Goal: Obtain resource: Download file/media

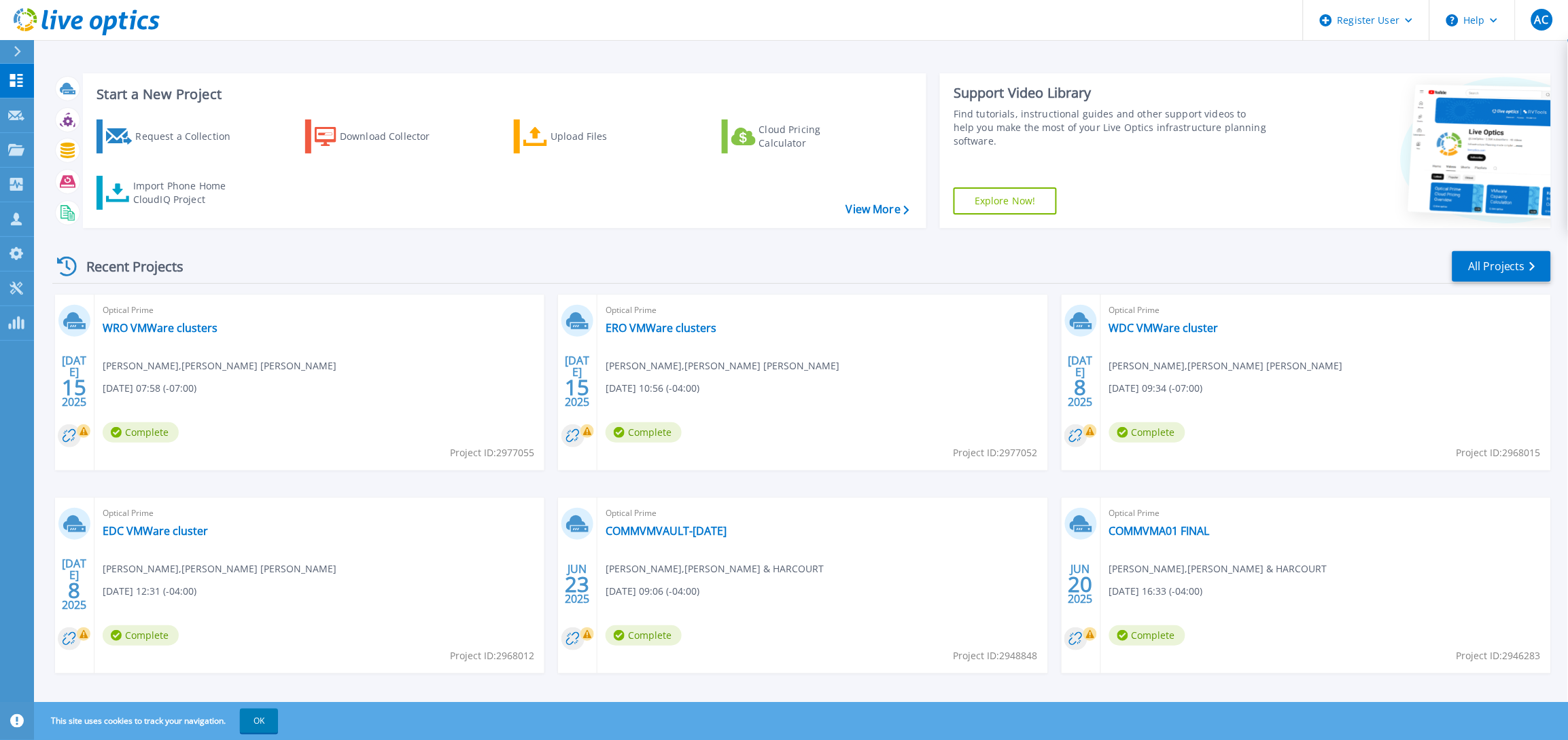
click at [139, 541] on div "Optical Prime EDC VMWare cluster [PERSON_NAME] , [PERSON_NAME] [PERSON_NAME] [D…" at bounding box center [319, 585] width 450 height 176
click at [145, 526] on link "EDC VMWare cluster" at bounding box center [155, 531] width 105 height 13
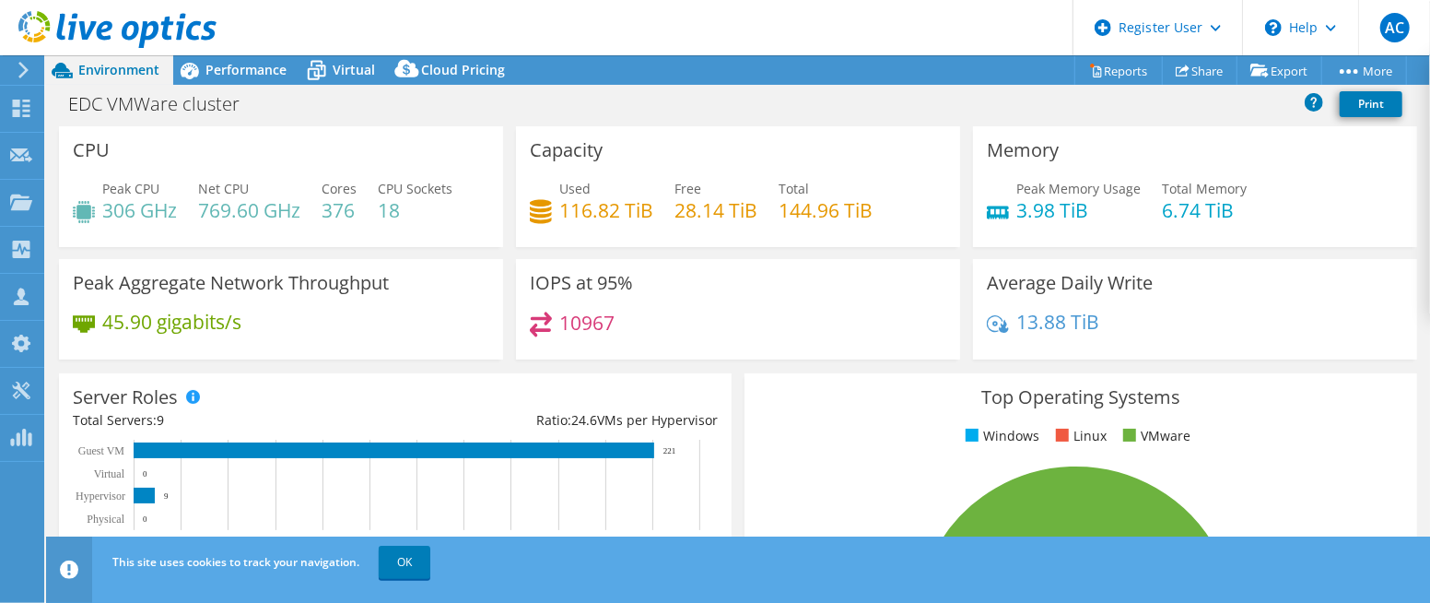
click at [269, 53] on header "AC Dell User Azeem Chaudhry Azeem.Chaudhry@dell.com Dell My Profile Log Out \n …" at bounding box center [715, 27] width 1430 height 55
click at [276, 75] on span "Performance" at bounding box center [245, 70] width 81 height 18
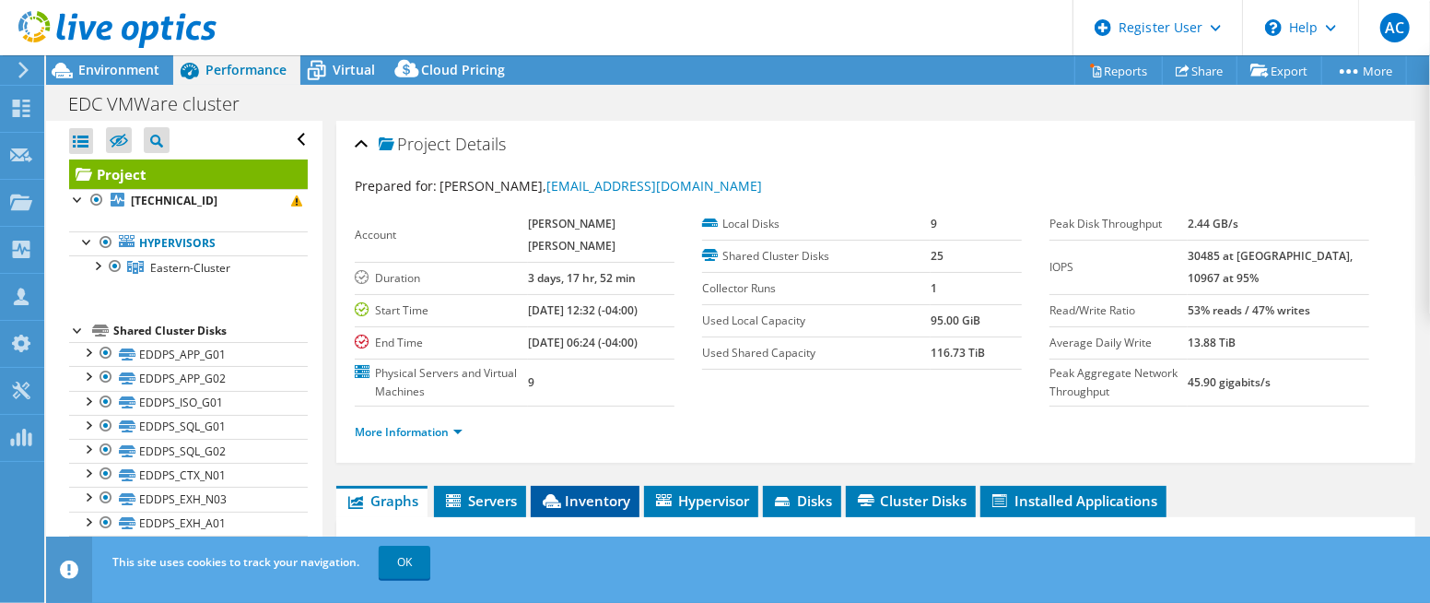
click at [595, 510] on span "Inventory" at bounding box center [585, 500] width 90 height 18
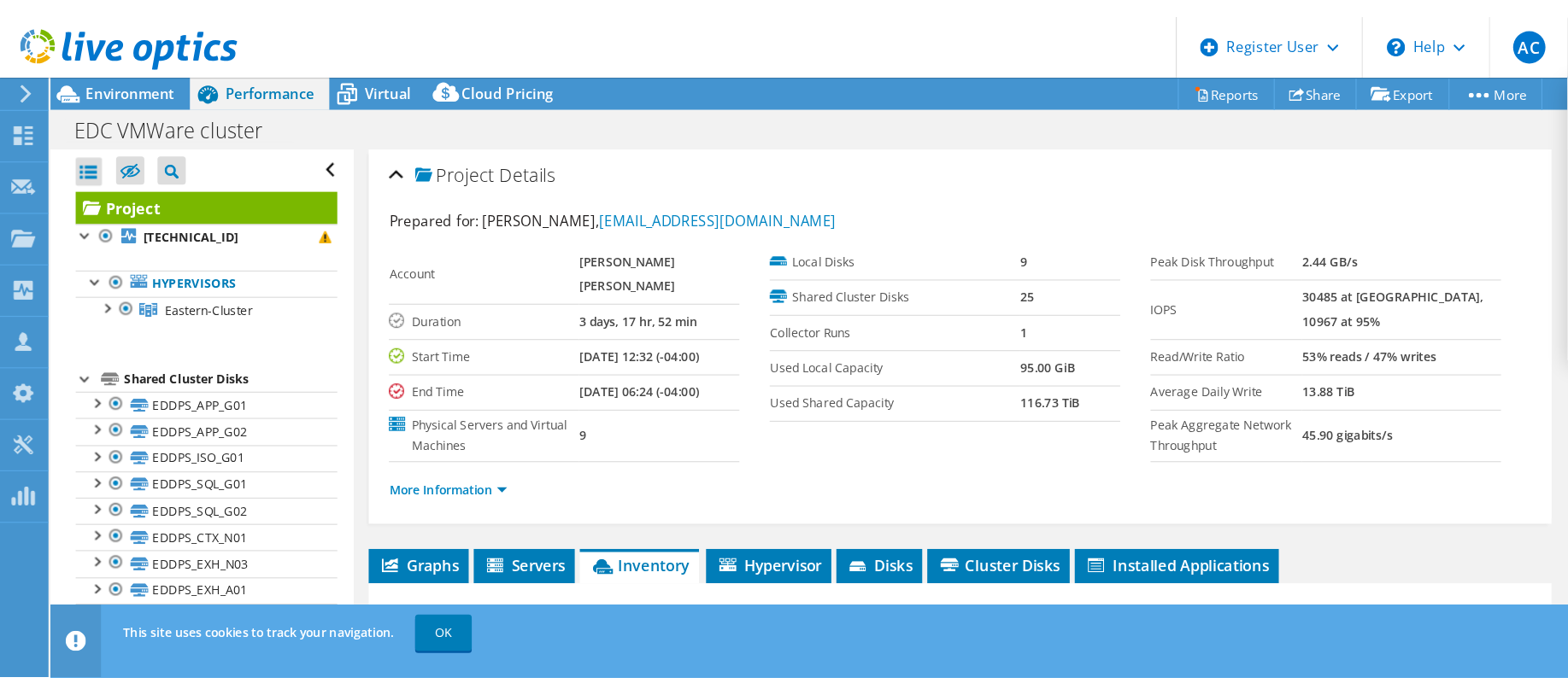
scroll to position [303, 0]
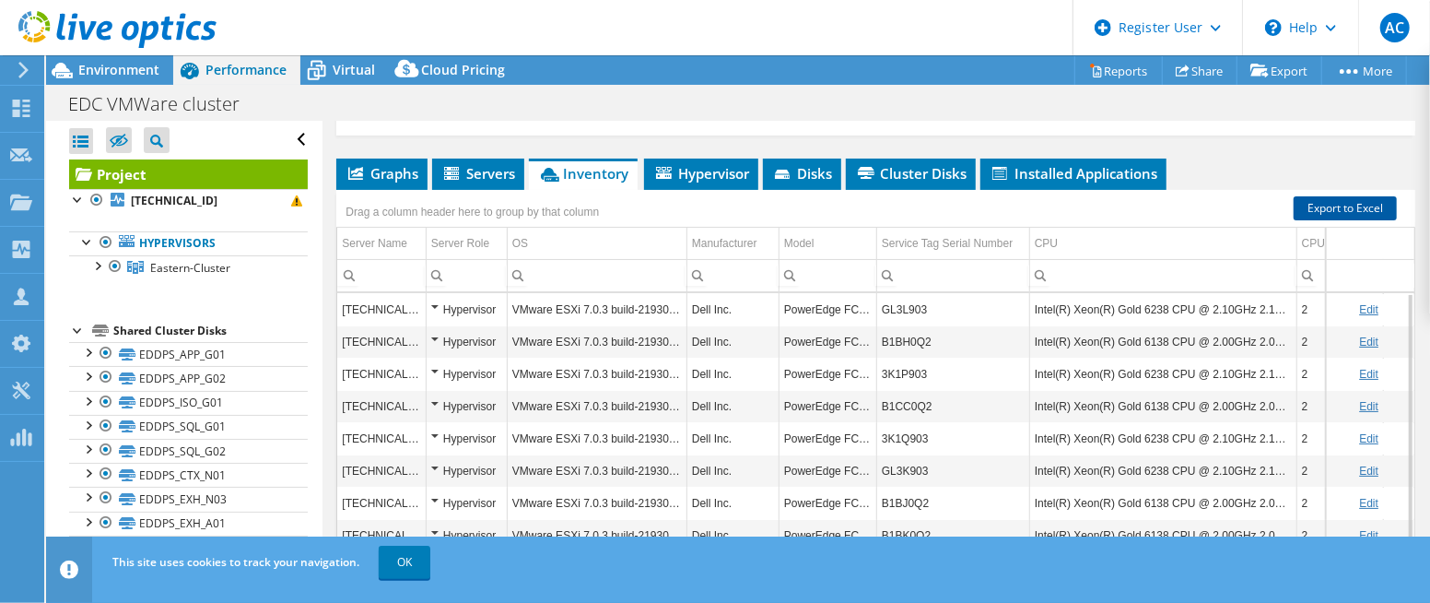
click at [1299, 220] on link "Export to Excel" at bounding box center [1345, 208] width 103 height 24
drag, startPoint x: 97, startPoint y: 70, endPoint x: 140, endPoint y: 91, distance: 48.2
click at [96, 70] on span "Environment" at bounding box center [118, 70] width 81 height 18
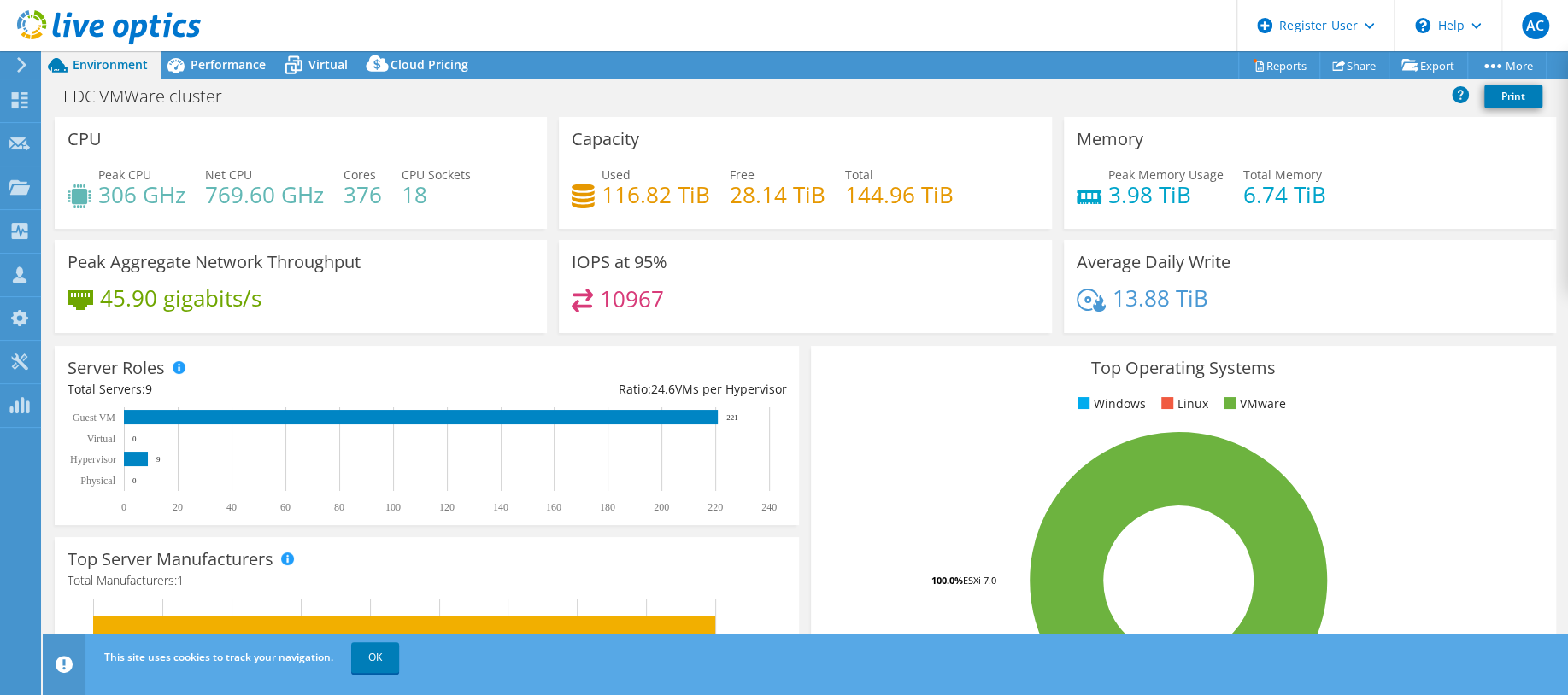
scroll to position [209, 0]
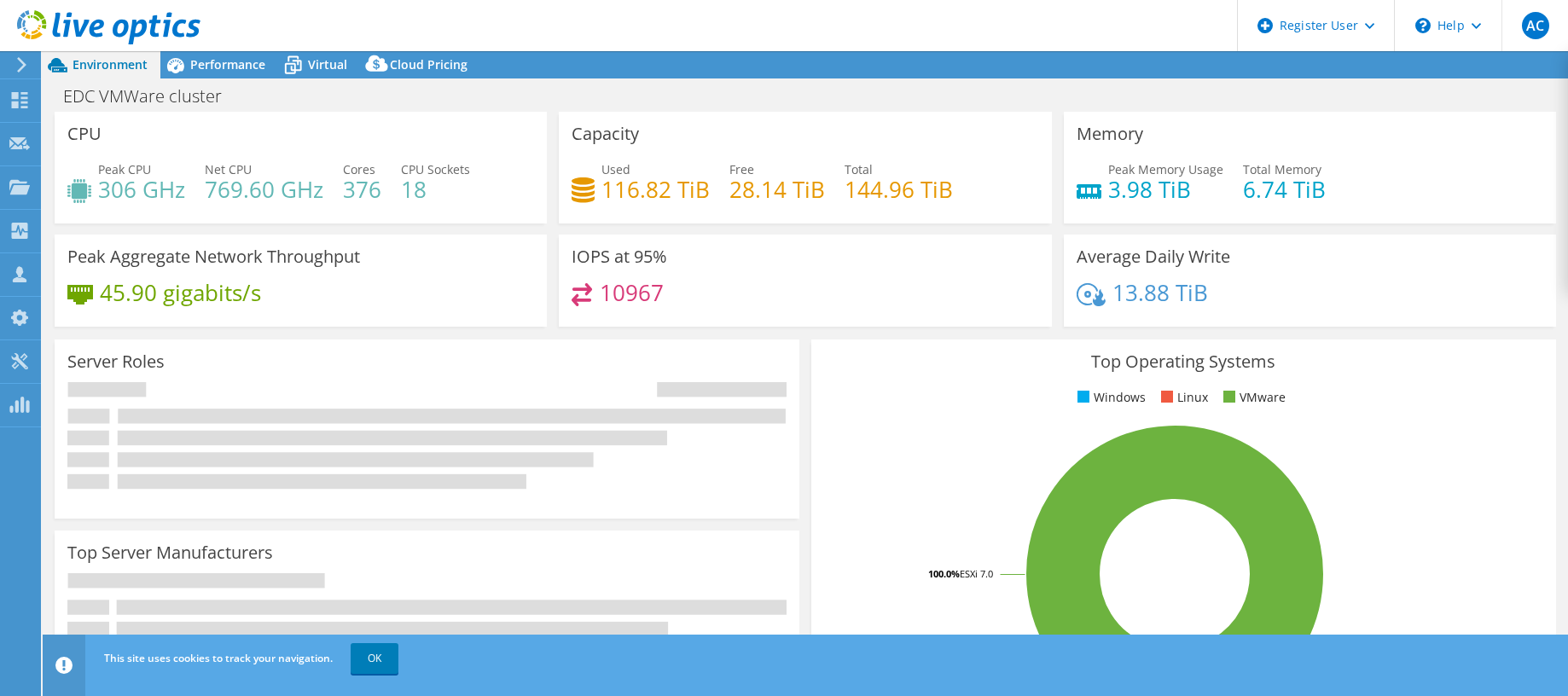
select select "USD"
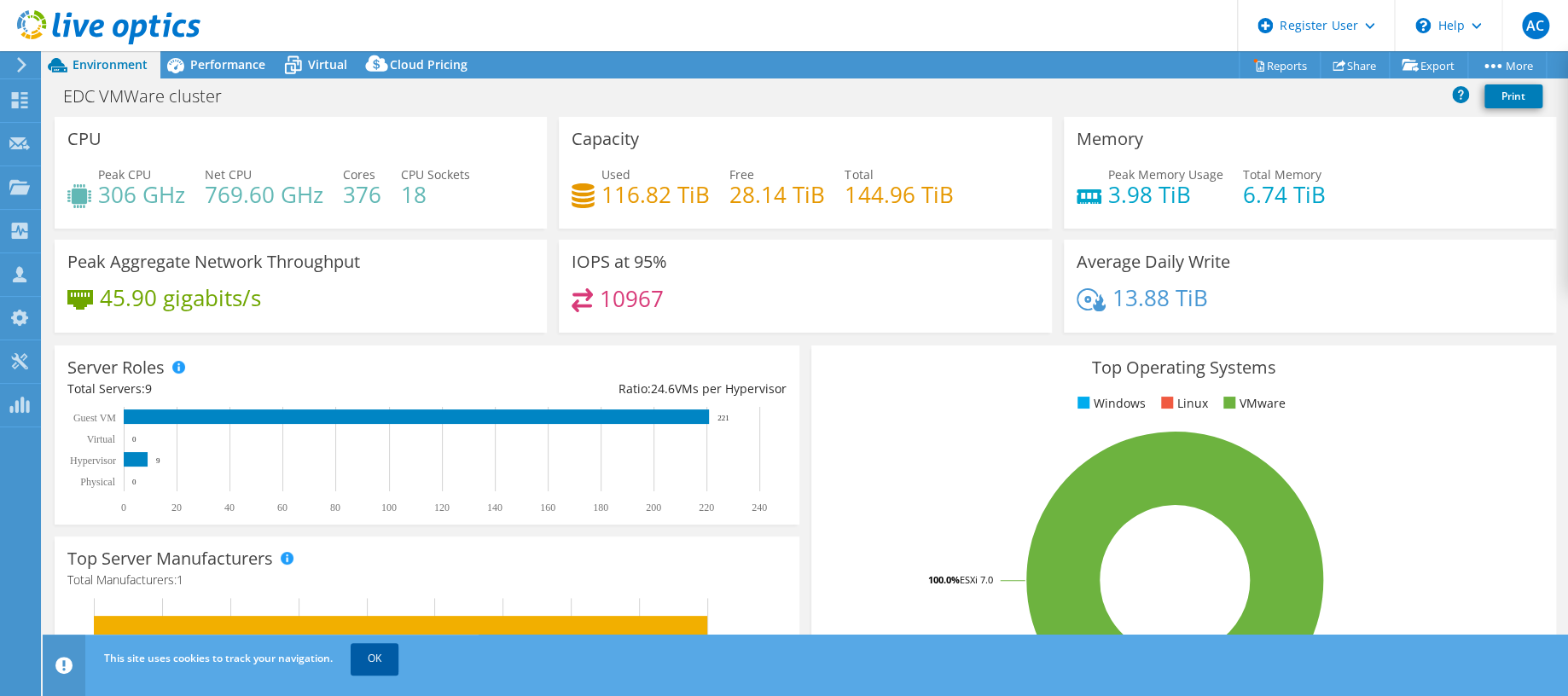
click at [390, 654] on link "OK" at bounding box center [375, 658] width 48 height 31
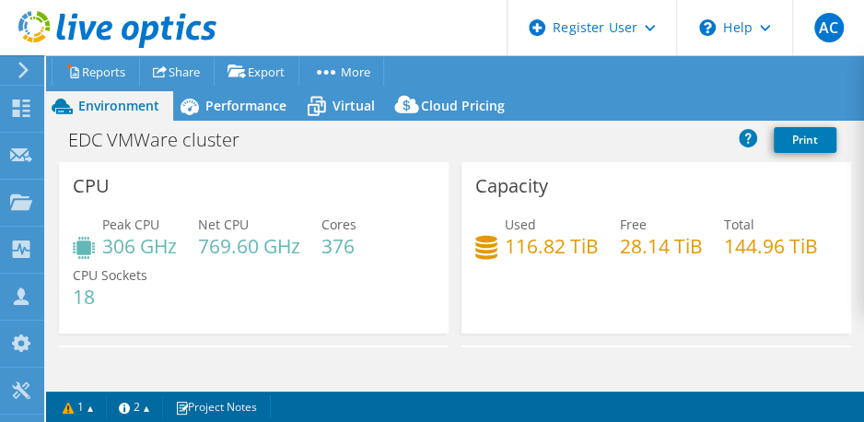
click at [856, 420] on section "Warnings The project contains one or more CRs that did not complete as schedule…" at bounding box center [455, 407] width 818 height 30
click at [840, 396] on section "Warnings The project contains one or more CRs that did not complete as schedule…" at bounding box center [455, 407] width 818 height 30
click at [739, 349] on div "Project Actions Project Actions Reports Share Export vSAN ReadyNode Sizer" at bounding box center [455, 239] width 818 height 369
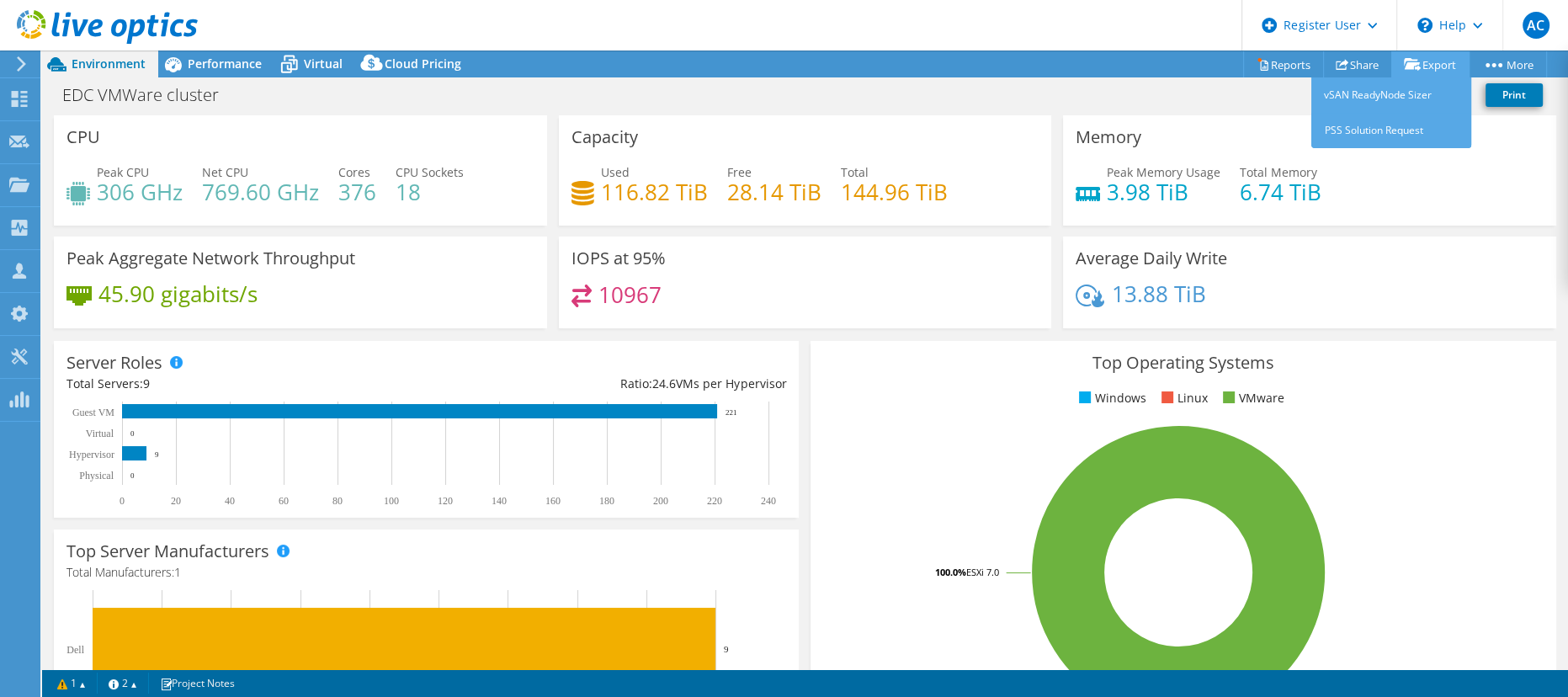
click at [1432, 55] on link "Export" at bounding box center [1430, 64] width 79 height 26
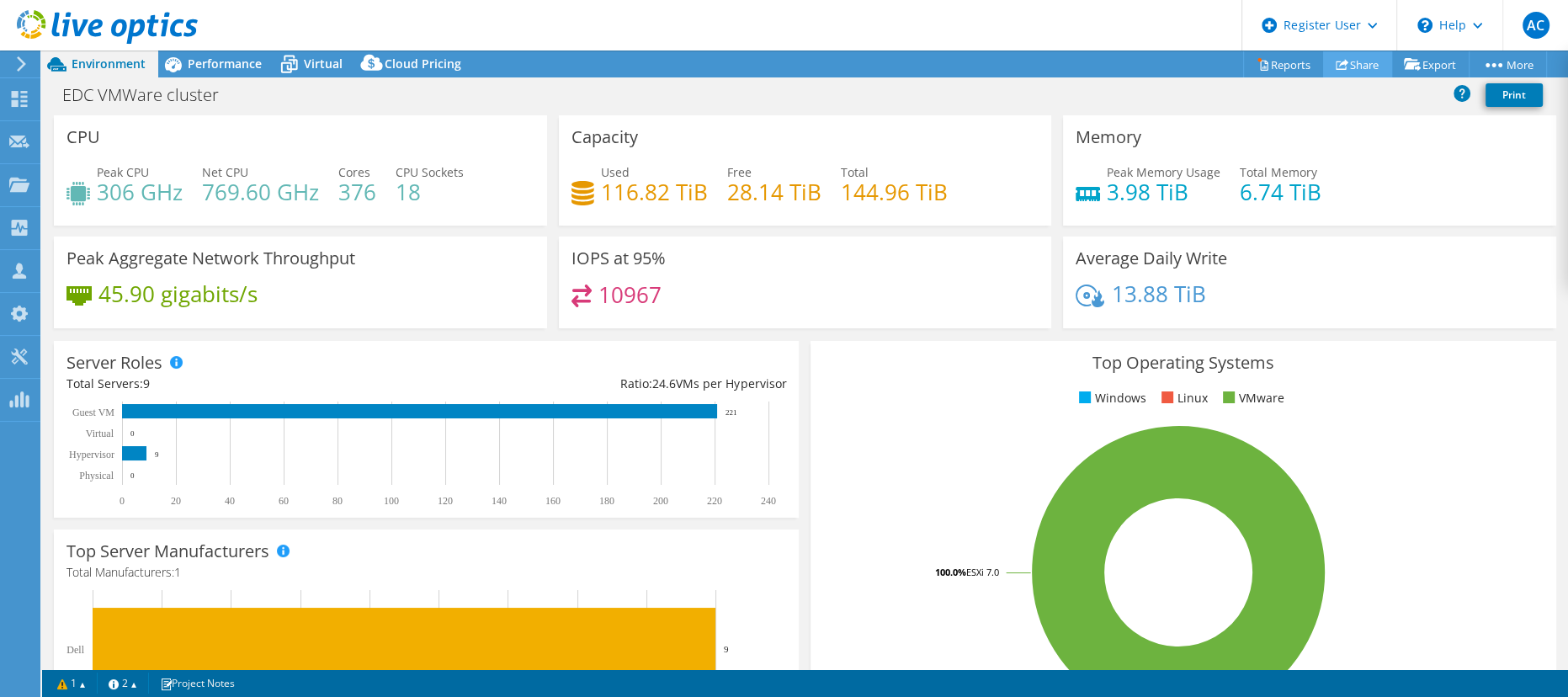
click at [1364, 58] on link "Share" at bounding box center [1357, 64] width 69 height 26
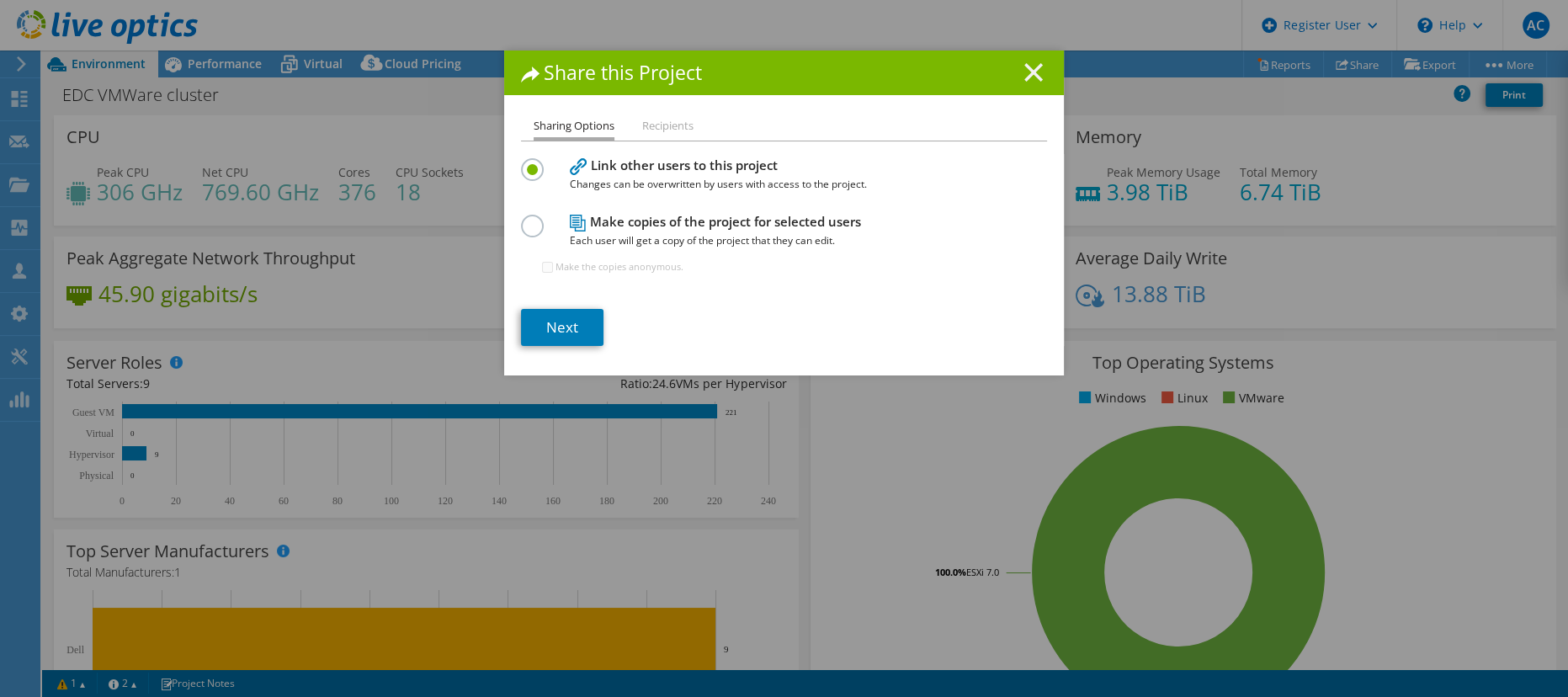
click at [1025, 69] on line at bounding box center [1033, 72] width 16 height 16
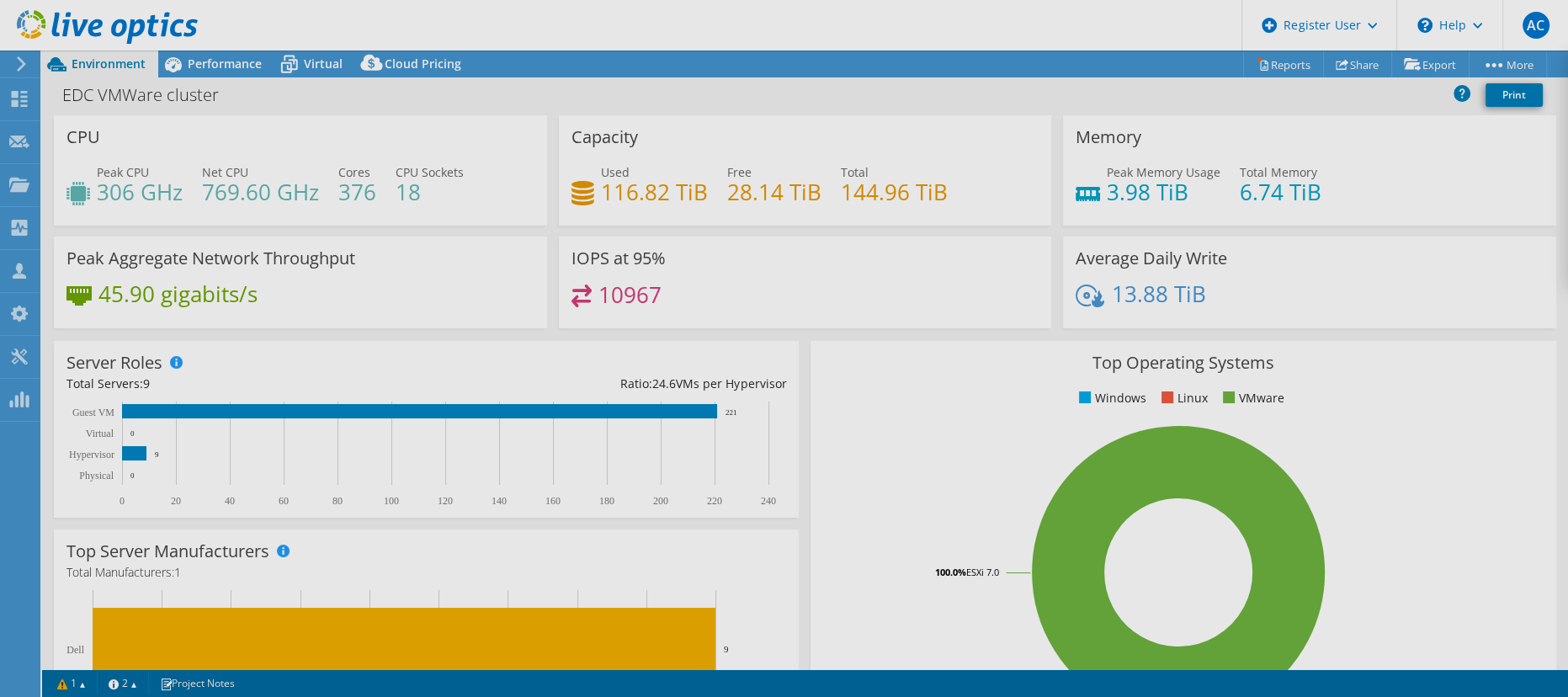
click at [1254, 59] on div at bounding box center [784, 348] width 1568 height 697
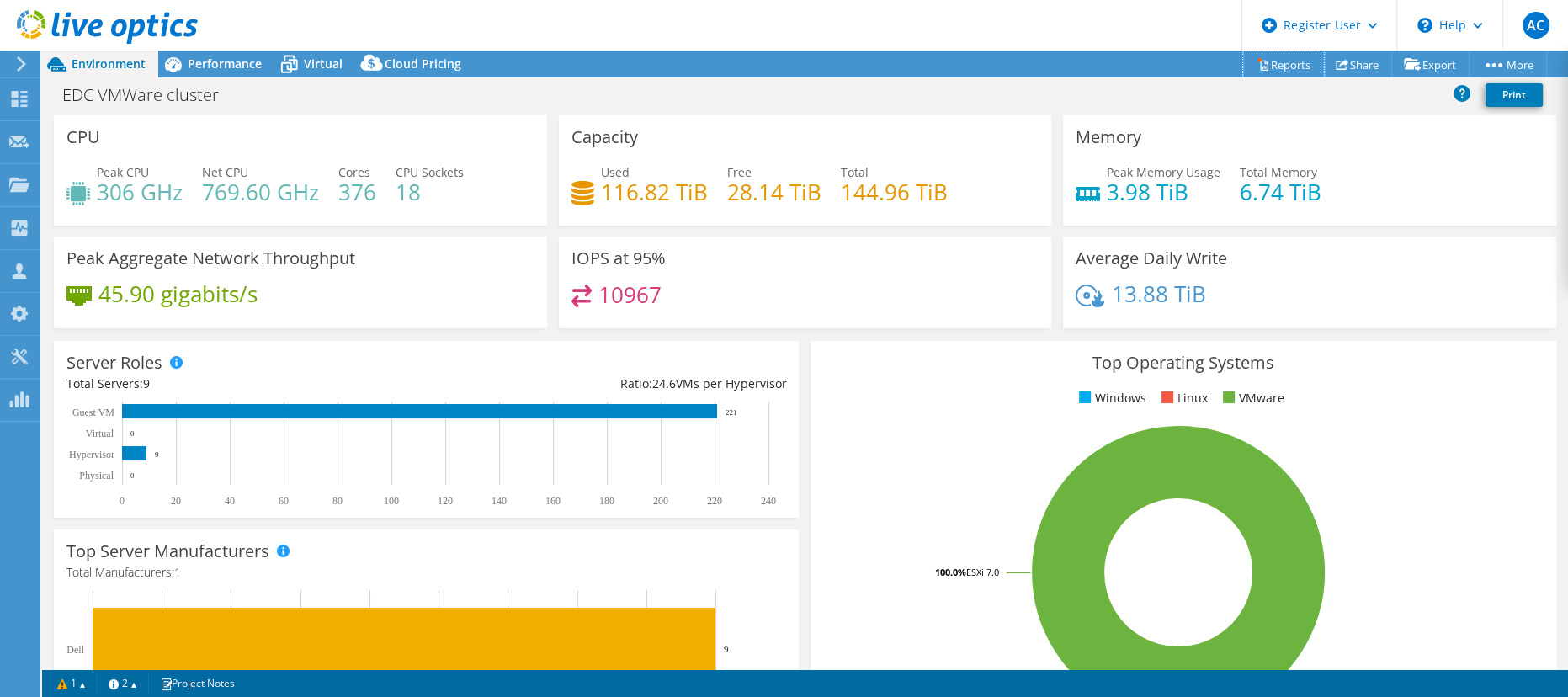
click at [1260, 57] on link "Reports" at bounding box center [1283, 64] width 80 height 26
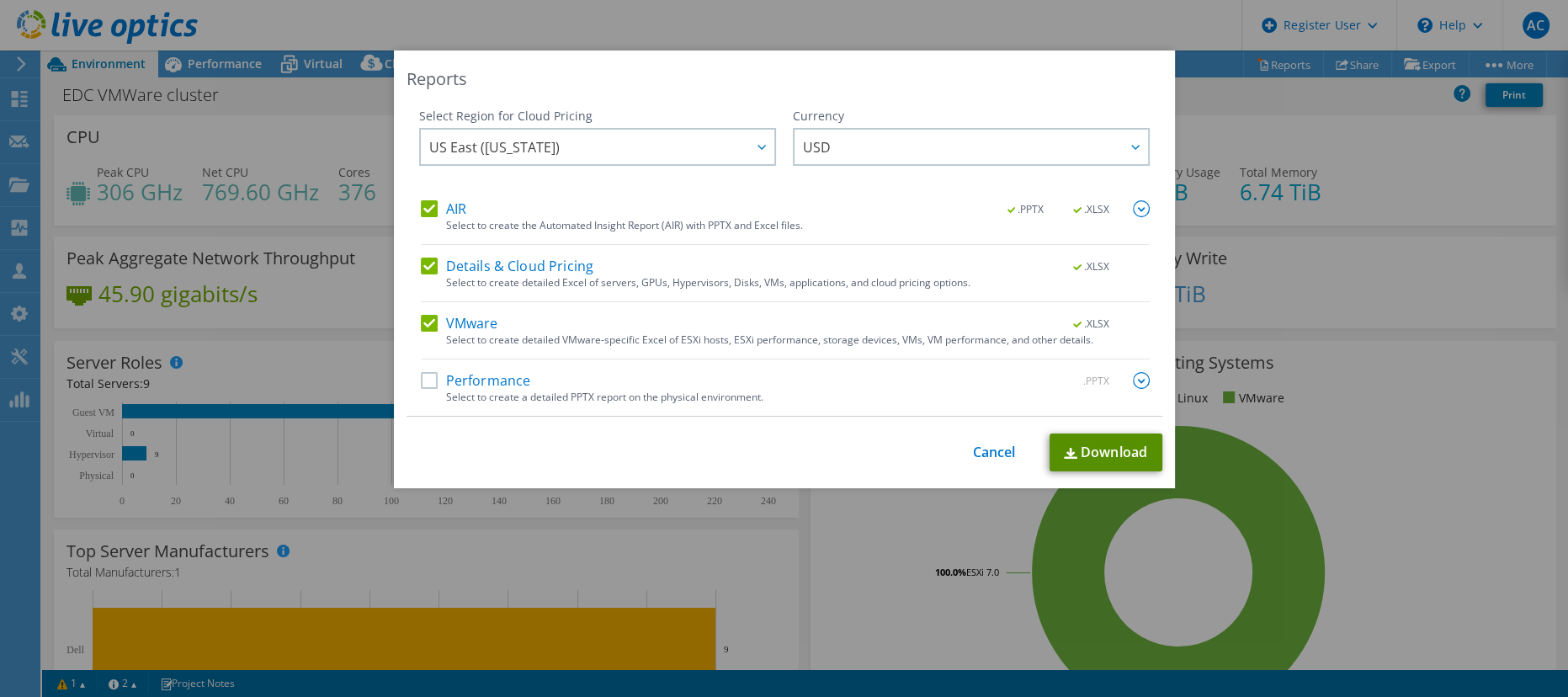
click at [1089, 445] on link "Download" at bounding box center [1105, 452] width 112 height 37
click at [980, 449] on link "Cancel" at bounding box center [994, 453] width 43 height 16
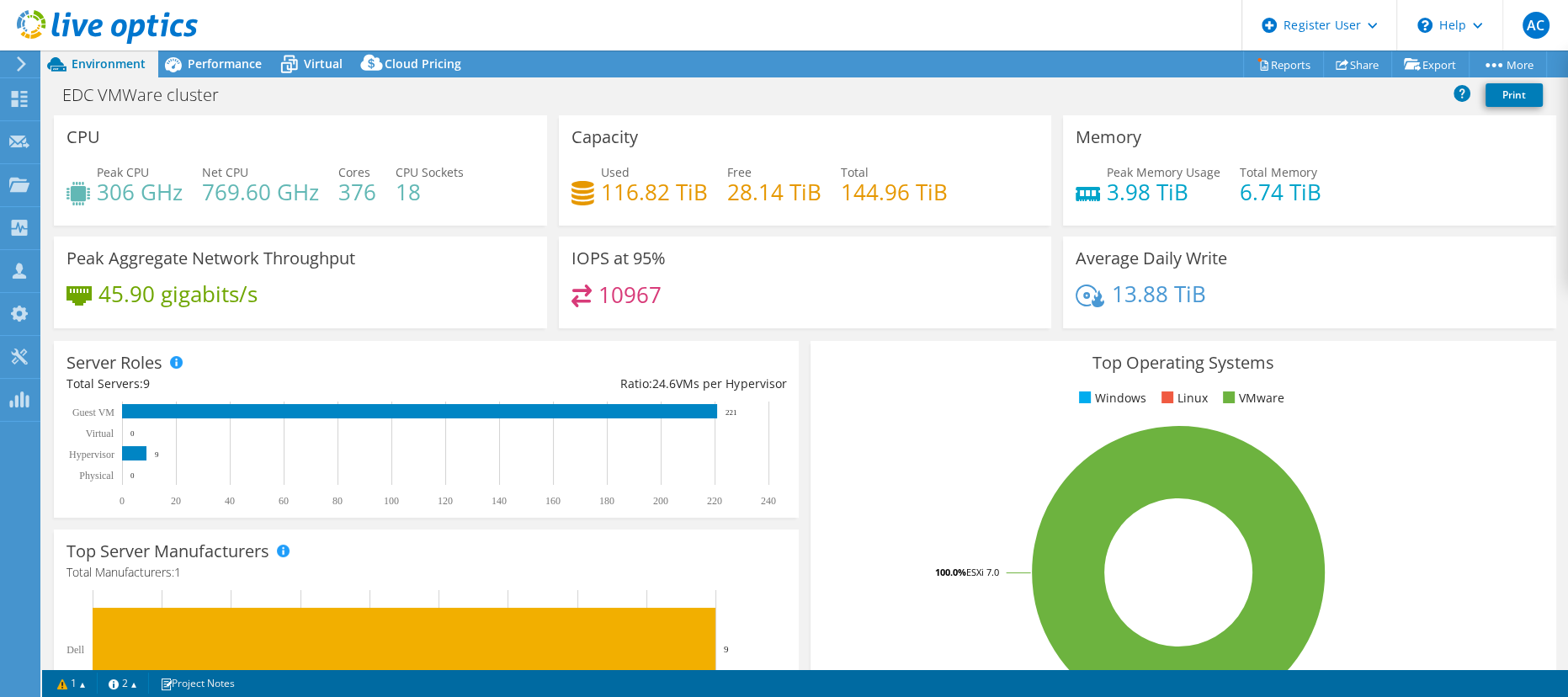
click at [129, 16] on icon at bounding box center [107, 27] width 181 height 35
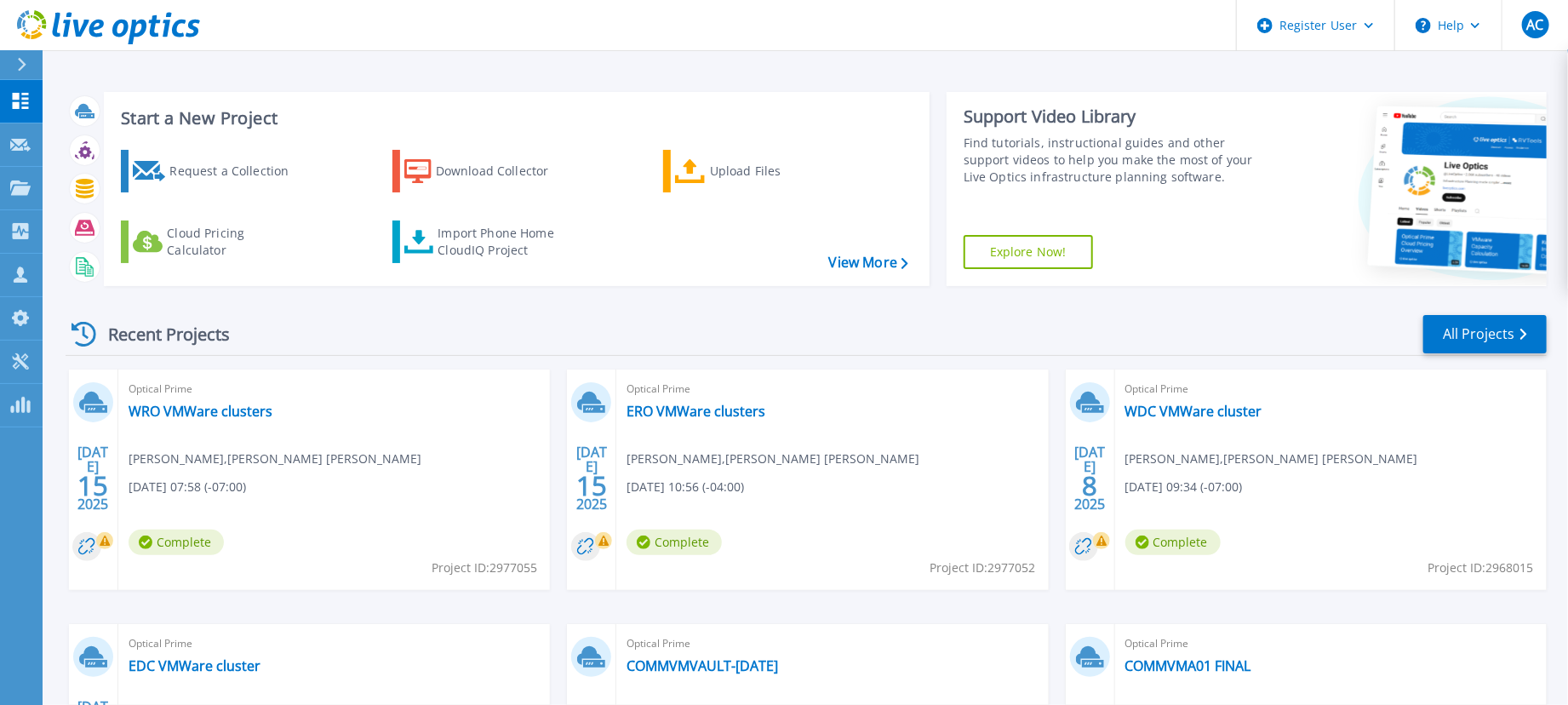
scroll to position [238, 0]
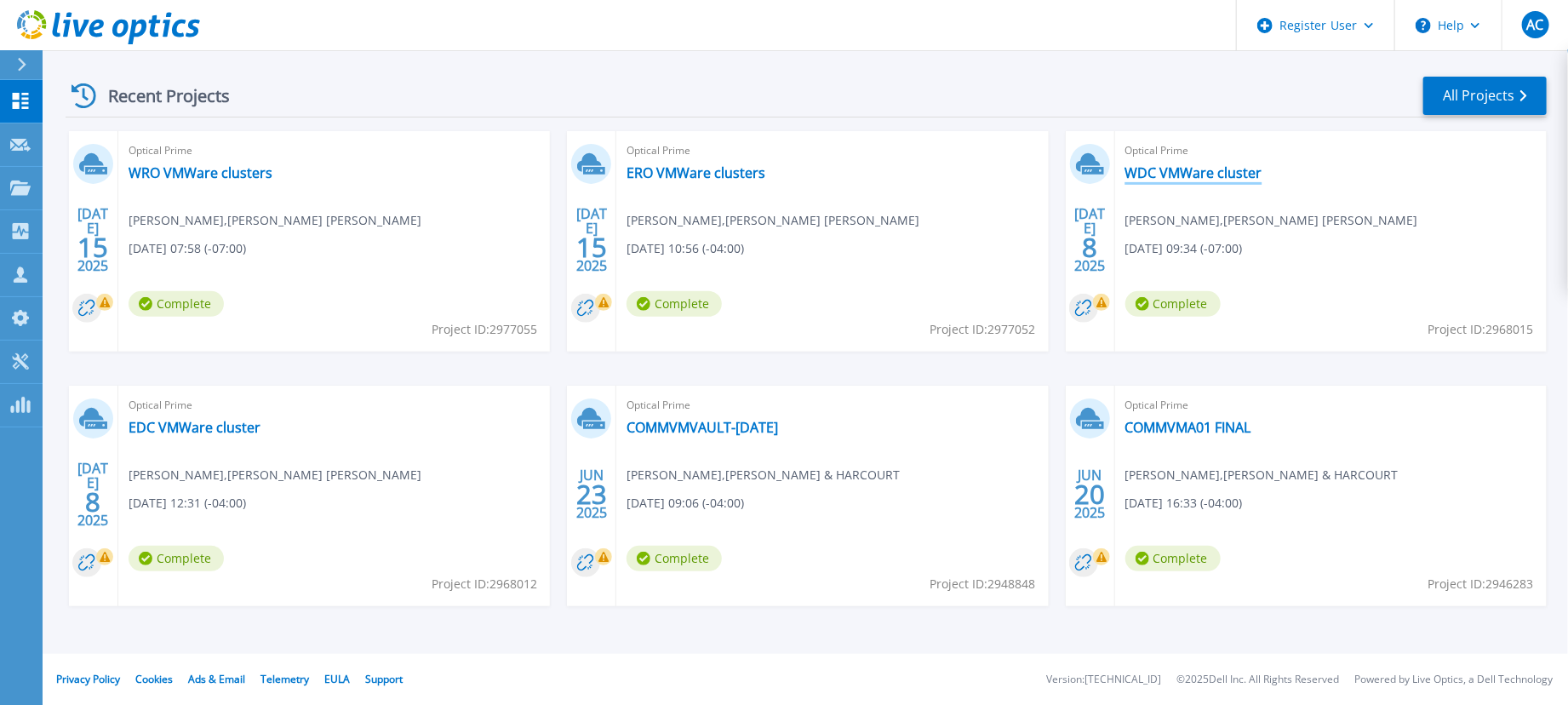
click at [1176, 173] on link "WDC VMWare cluster" at bounding box center [1194, 173] width 137 height 17
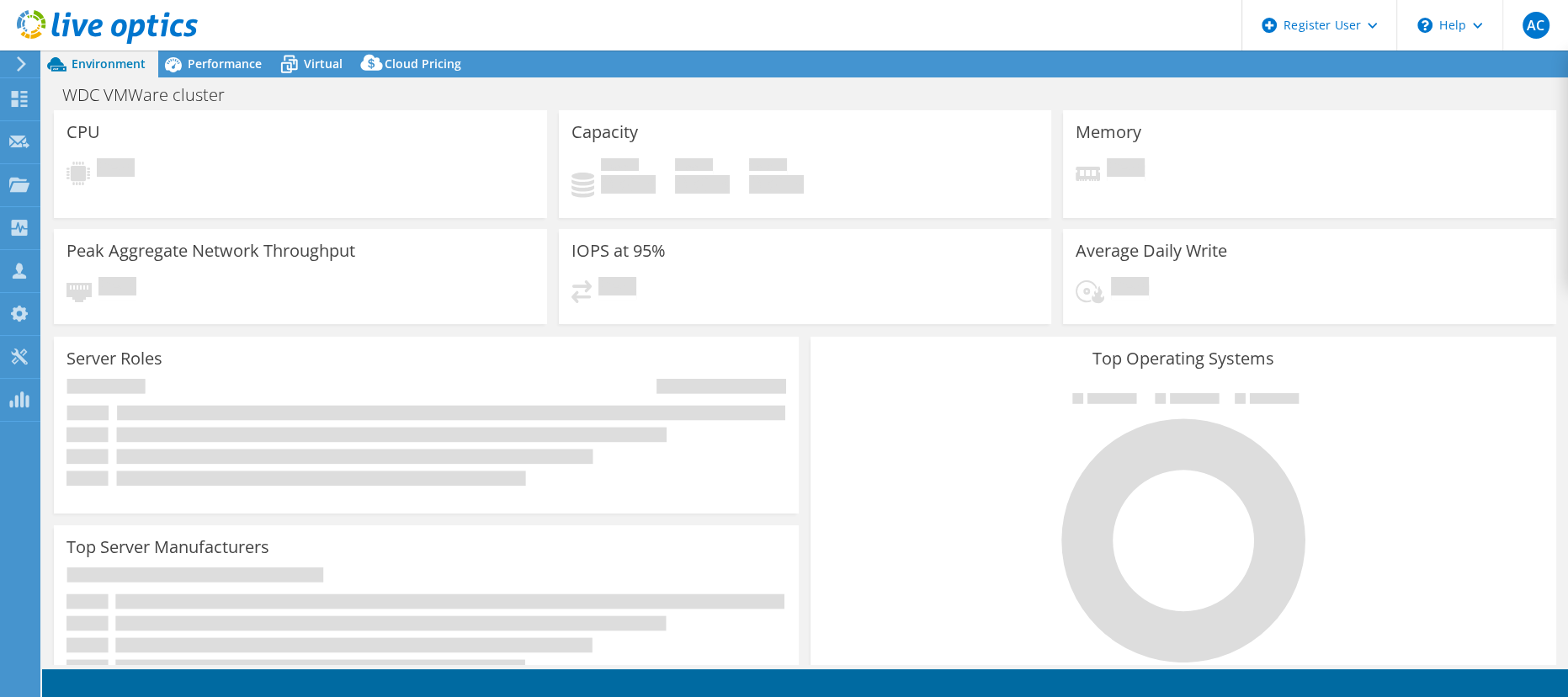
select select "USD"
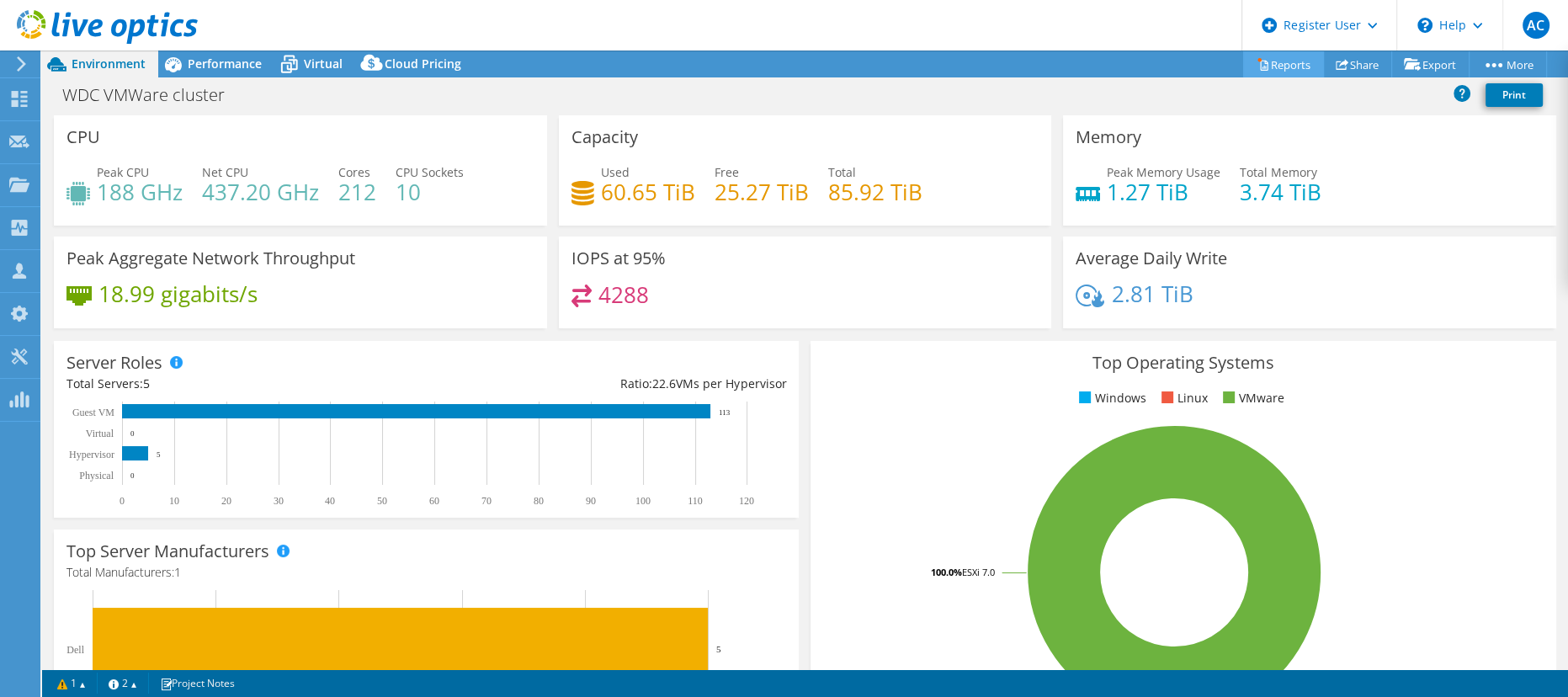
click at [1276, 69] on link "Reports" at bounding box center [1283, 64] width 80 height 26
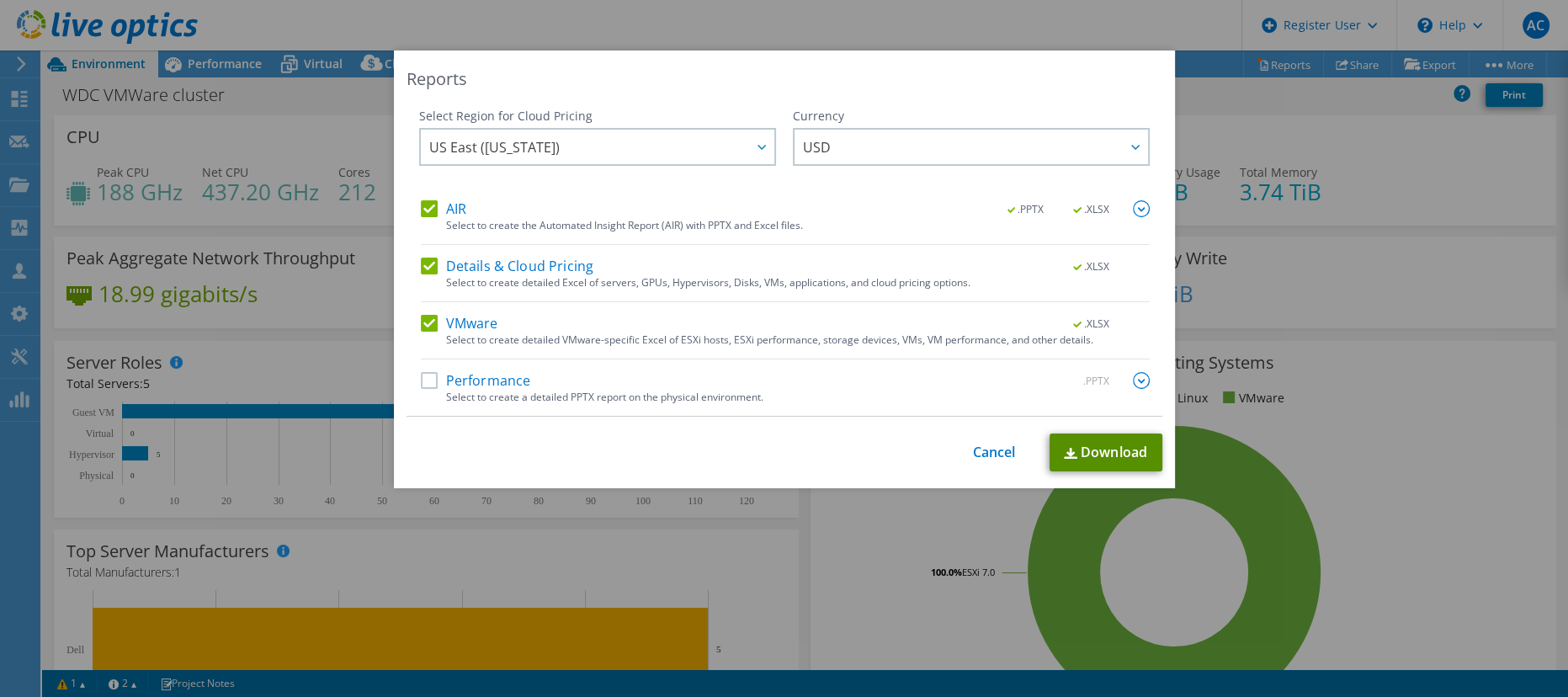
click at [1079, 449] on link "Download" at bounding box center [1105, 452] width 112 height 37
drag, startPoint x: 987, startPoint y: 438, endPoint x: 931, endPoint y: 417, distance: 59.8
click at [987, 438] on div "This process may take a while, please wait... Cancel Download" at bounding box center [784, 452] width 755 height 37
click at [960, 445] on div "This process may take a while, please wait... Cancel Download" at bounding box center [784, 452] width 755 height 37
click at [1001, 449] on link "Cancel" at bounding box center [994, 453] width 43 height 16
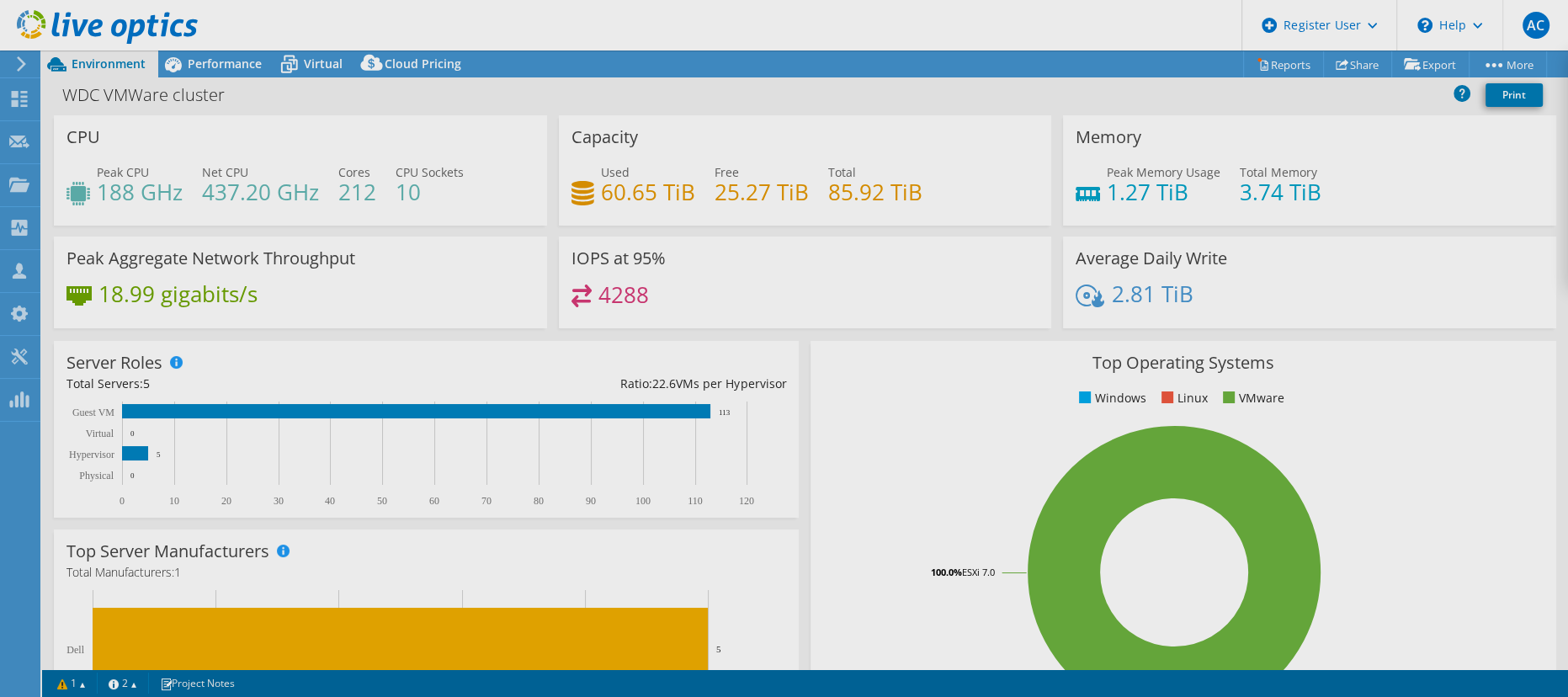
click at [221, 74] on div at bounding box center [784, 348] width 1568 height 697
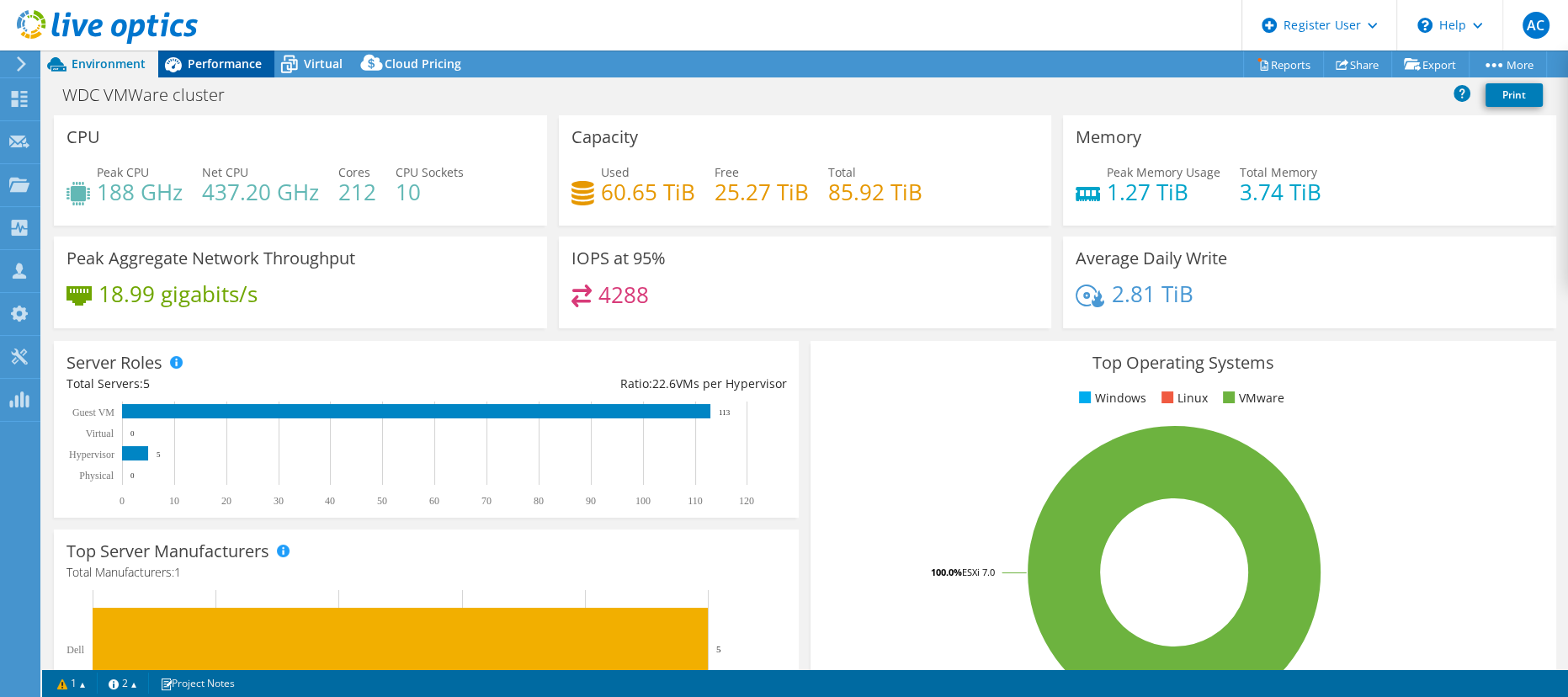
click at [223, 63] on span "Performance" at bounding box center [224, 64] width 74 height 16
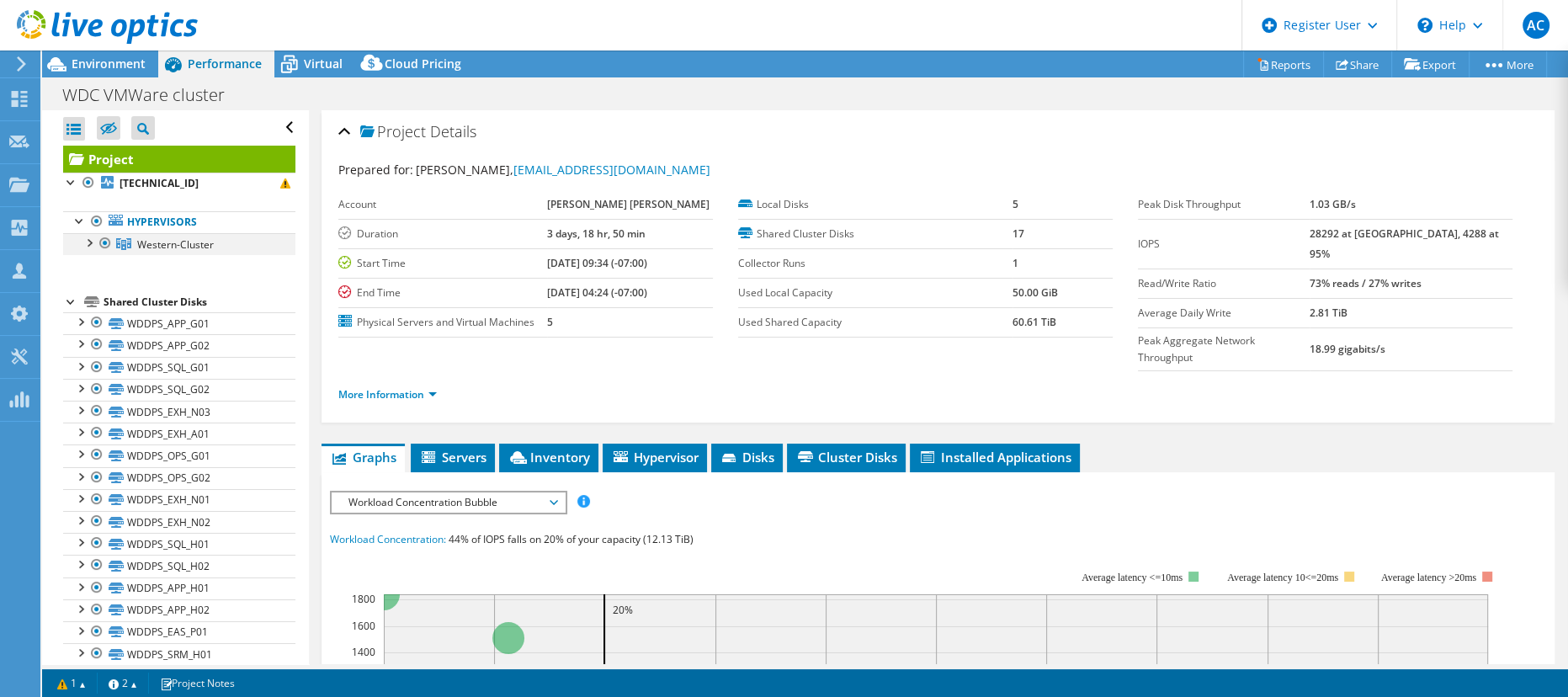
click at [97, 243] on div at bounding box center [105, 243] width 16 height 20
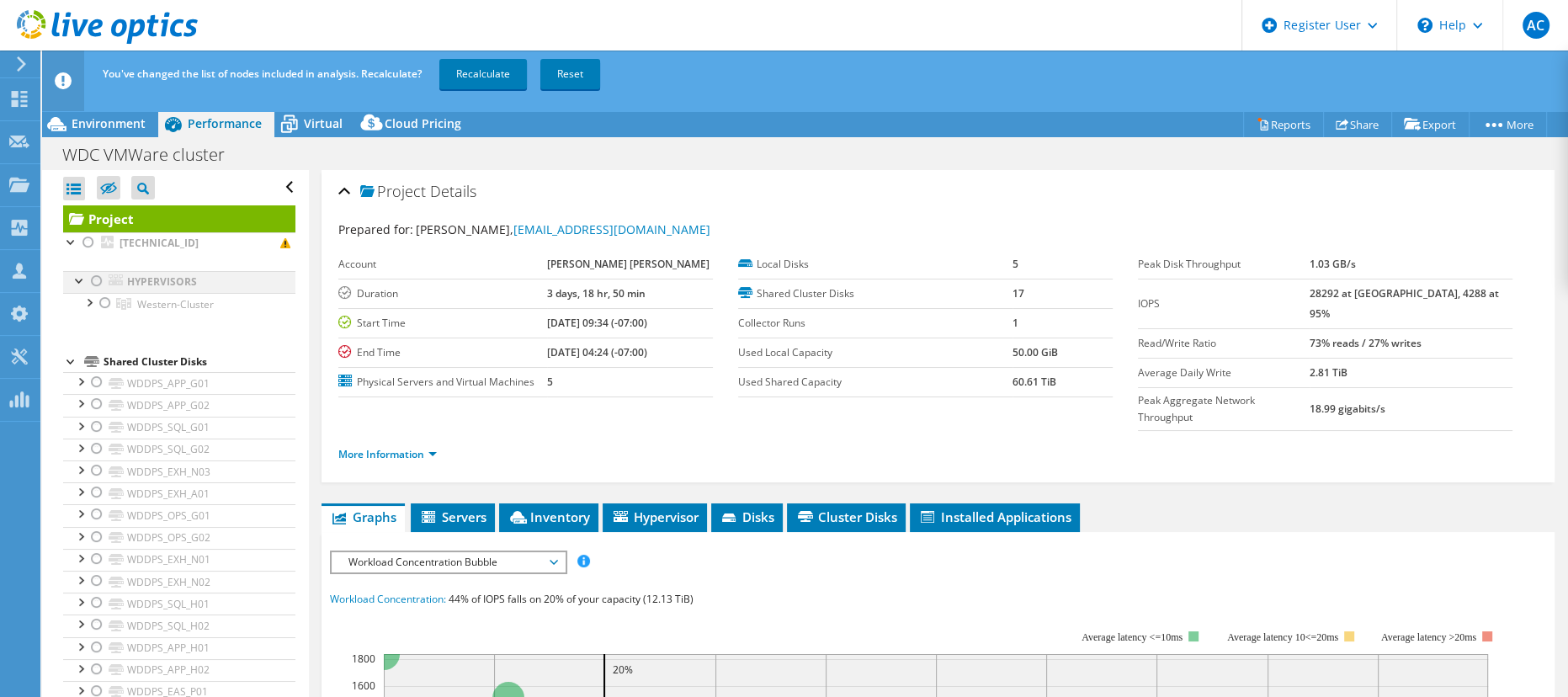
click at [93, 284] on div at bounding box center [97, 281] width 16 height 20
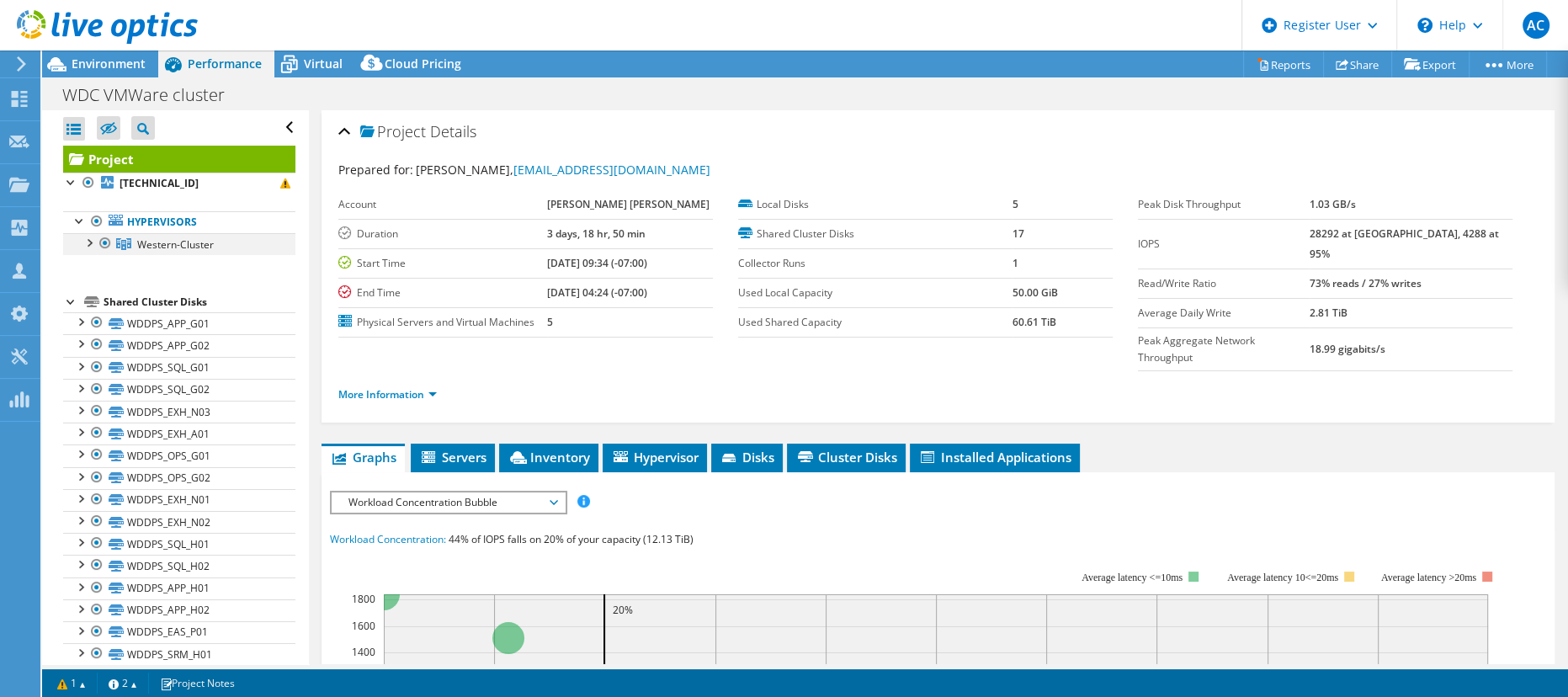
click at [89, 237] on div at bounding box center [89, 241] width 16 height 16
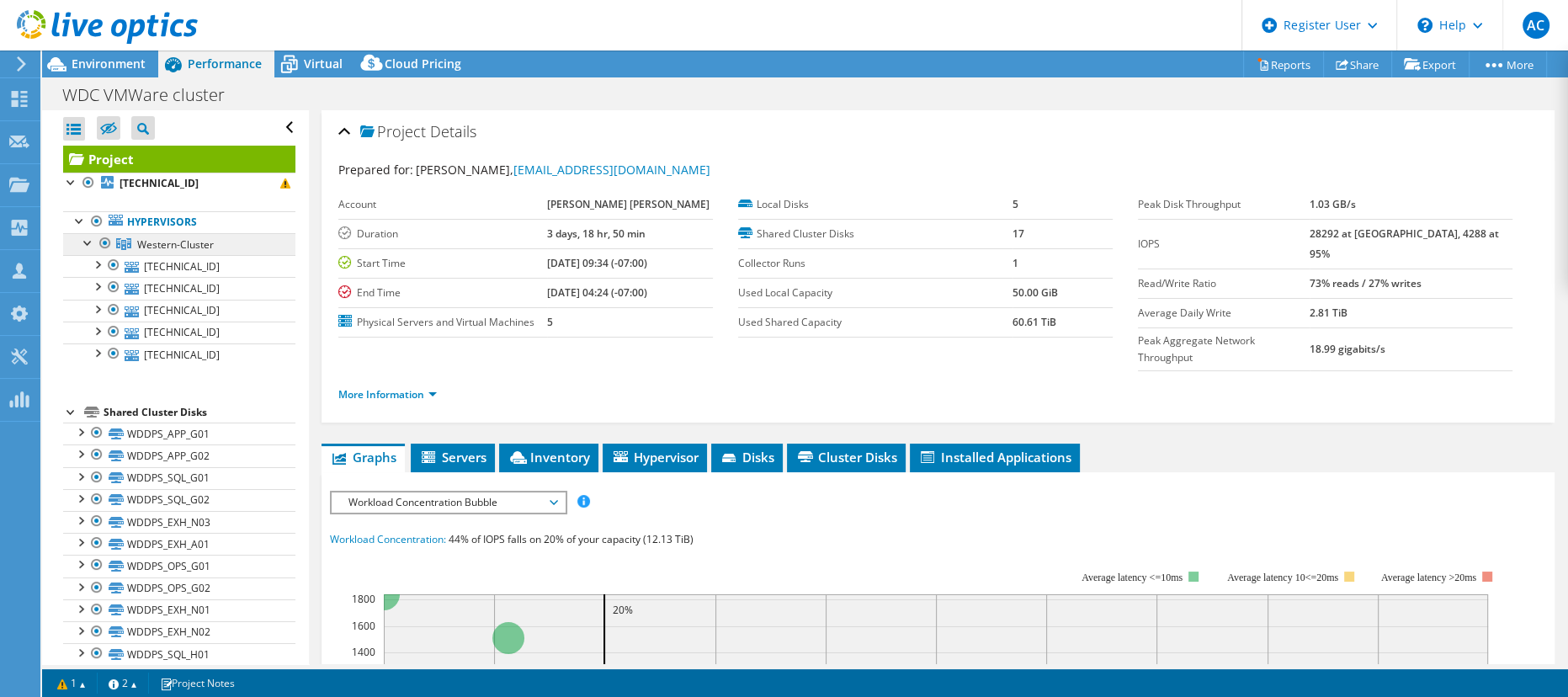
click at [89, 250] on link "Western-Cluster" at bounding box center [179, 244] width 232 height 22
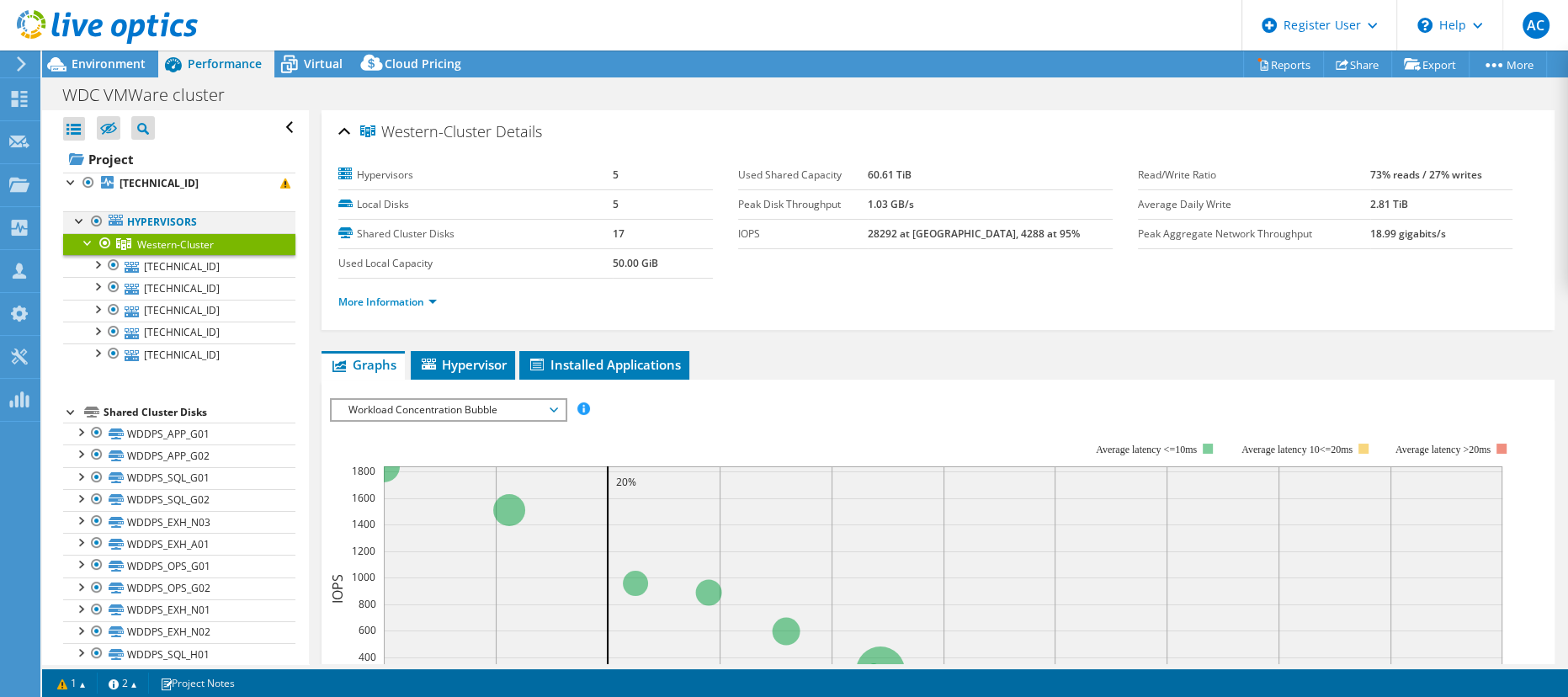
click at [79, 215] on div at bounding box center [79, 219] width 16 height 16
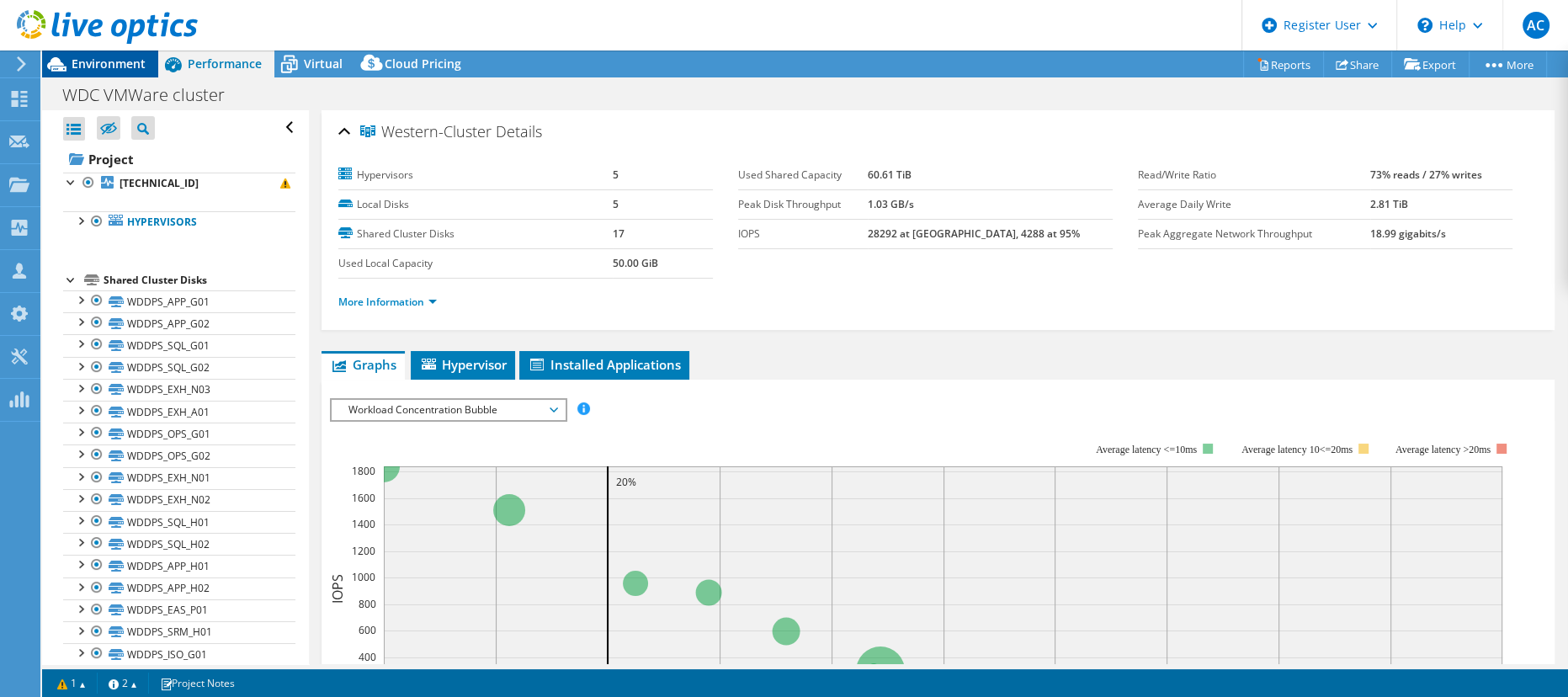
click at [78, 66] on span "Environment" at bounding box center [108, 64] width 74 height 16
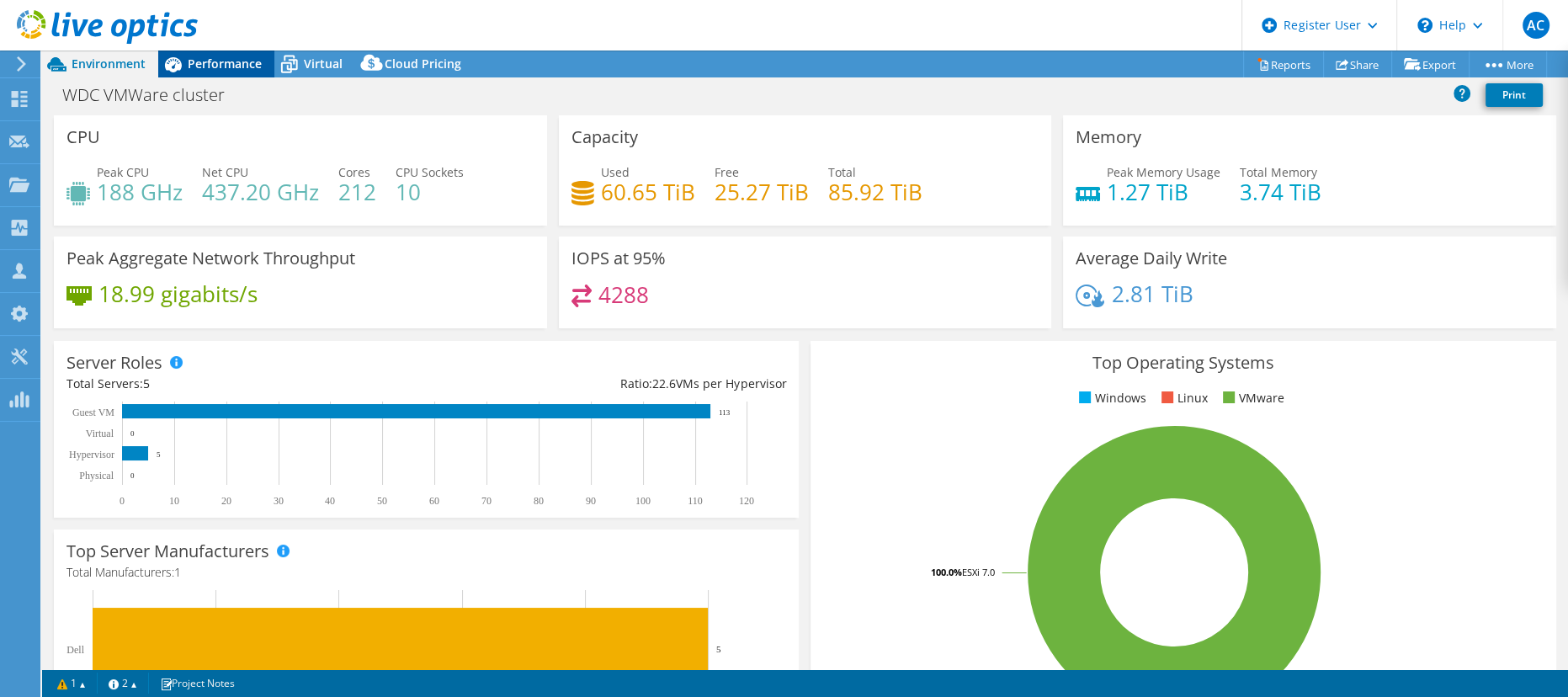
click at [223, 58] on span "Performance" at bounding box center [224, 64] width 74 height 16
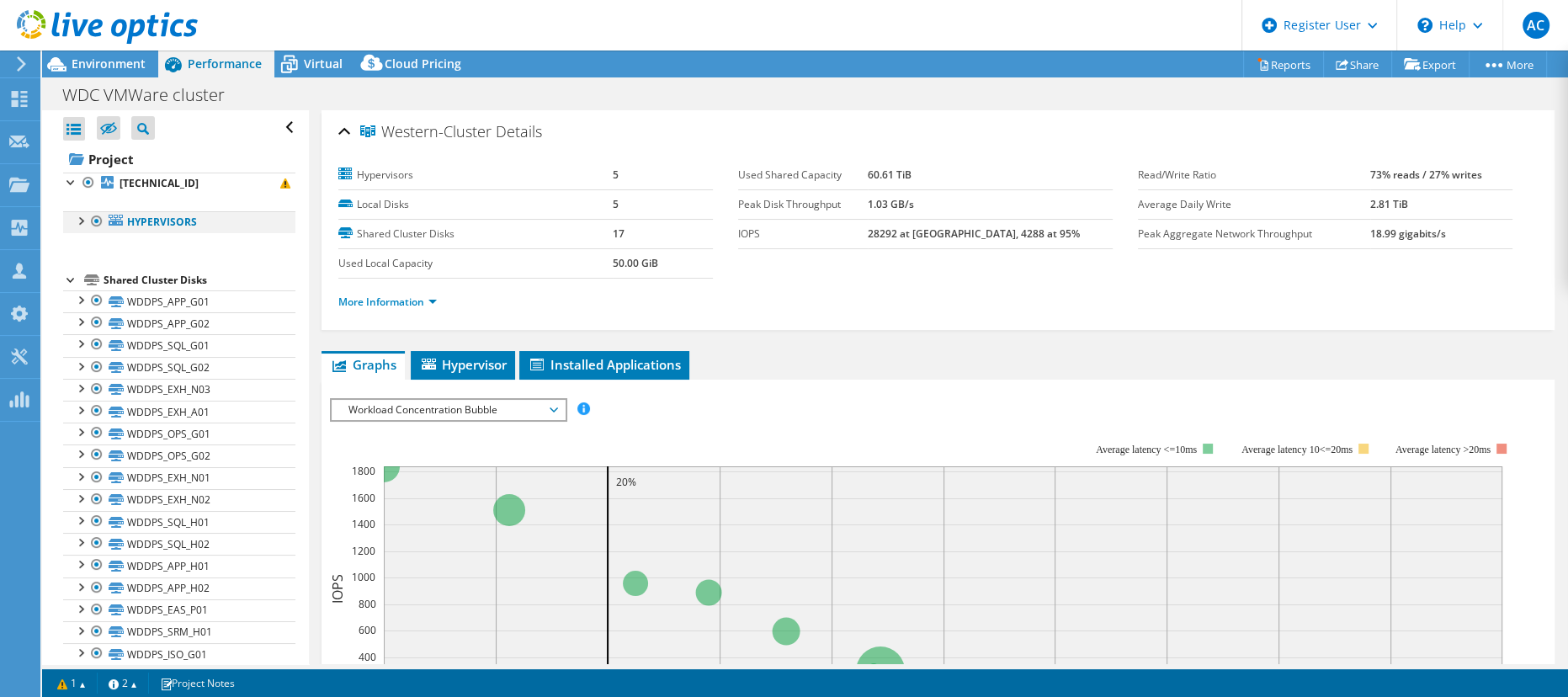
click at [73, 220] on div at bounding box center [79, 219] width 16 height 16
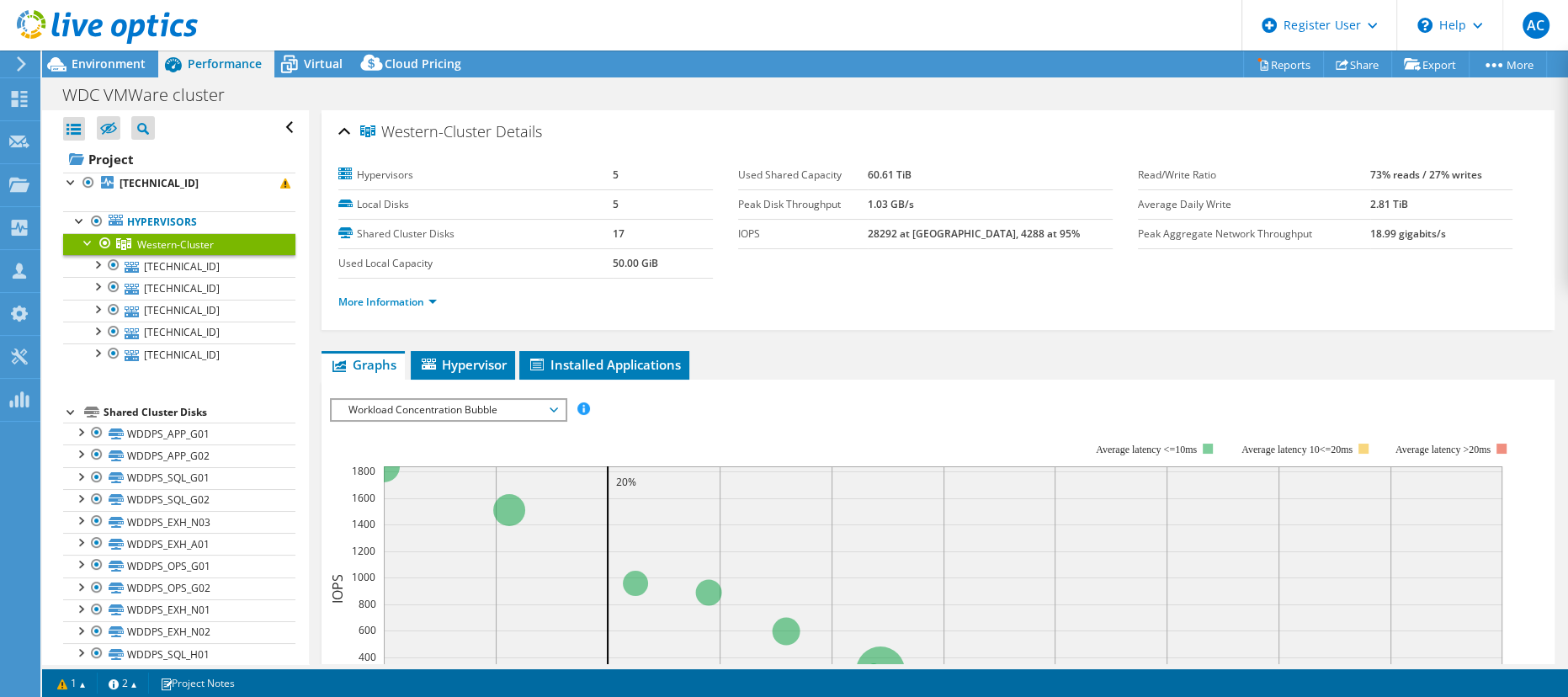
click at [144, 241] on span "Western-Cluster" at bounding box center [175, 245] width 77 height 15
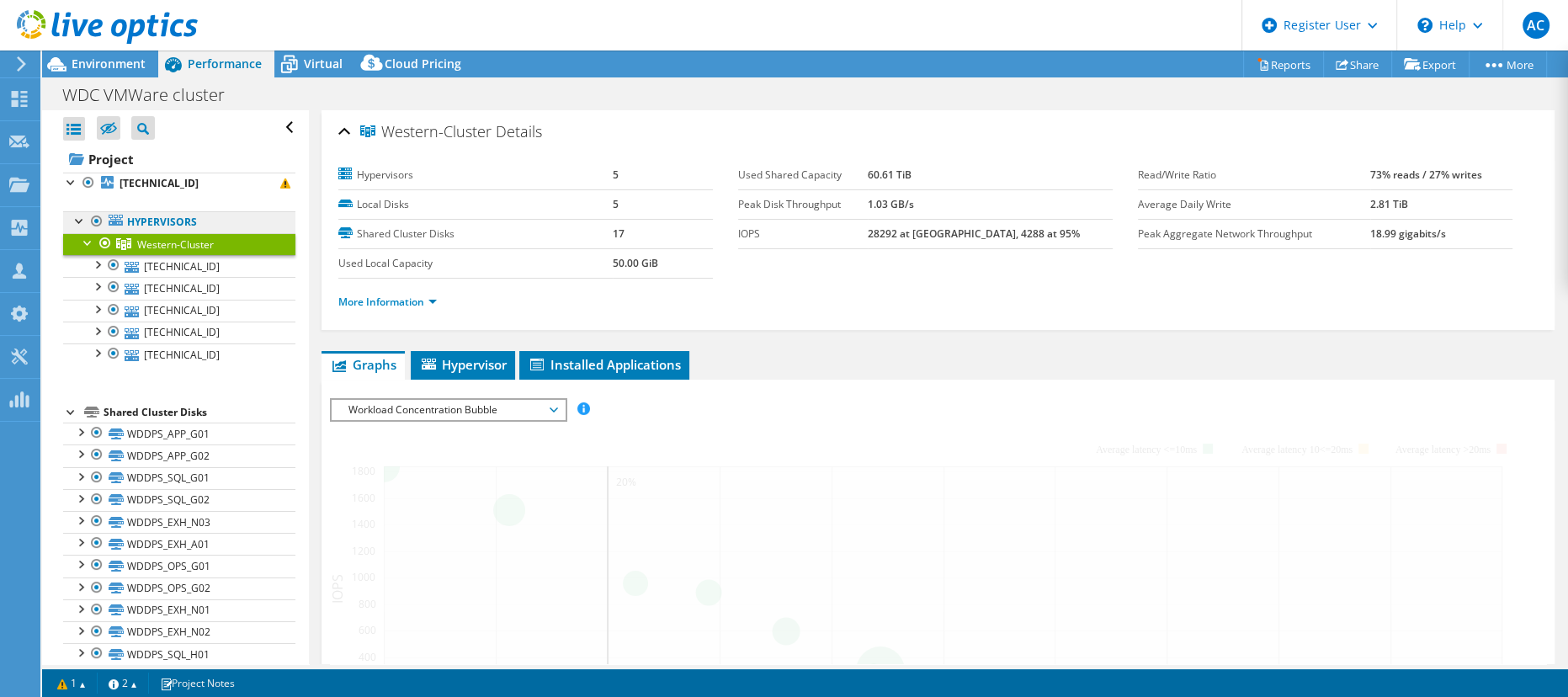
click at [144, 221] on link "Hypervisors" at bounding box center [179, 222] width 232 height 22
click at [156, 219] on link "Hypervisors" at bounding box center [179, 222] width 232 height 22
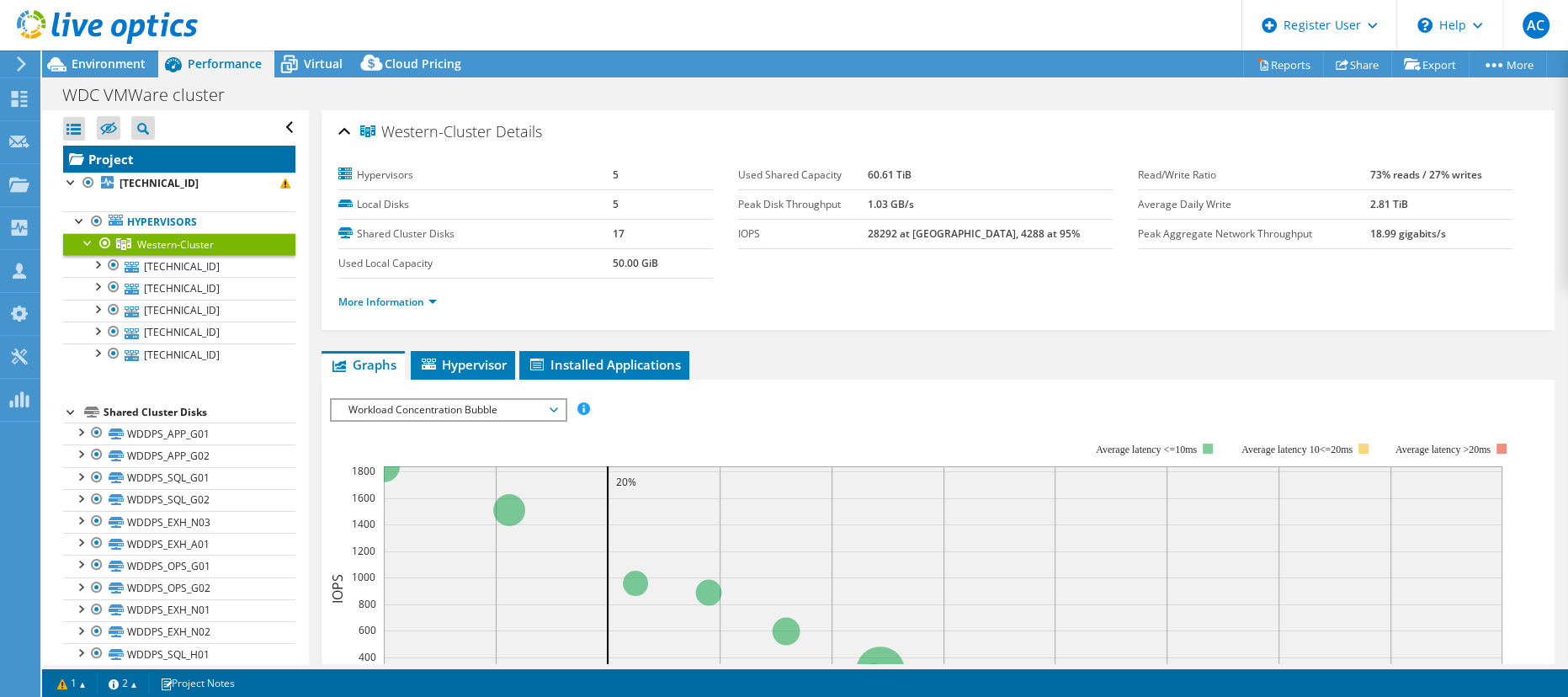
click at [133, 166] on link "Project" at bounding box center [179, 158] width 232 height 26
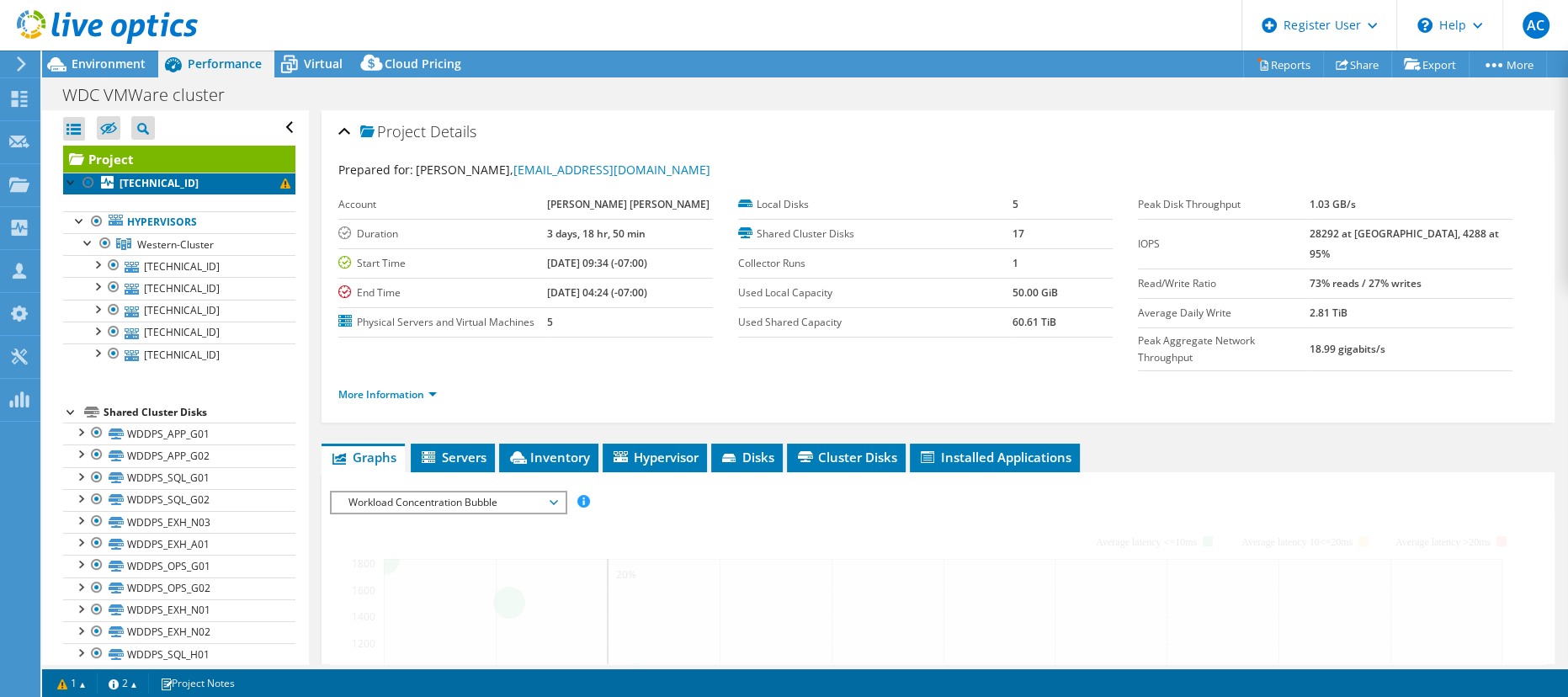
click at [140, 178] on b "[TECHNICAL_ID]" at bounding box center [159, 184] width 79 height 15
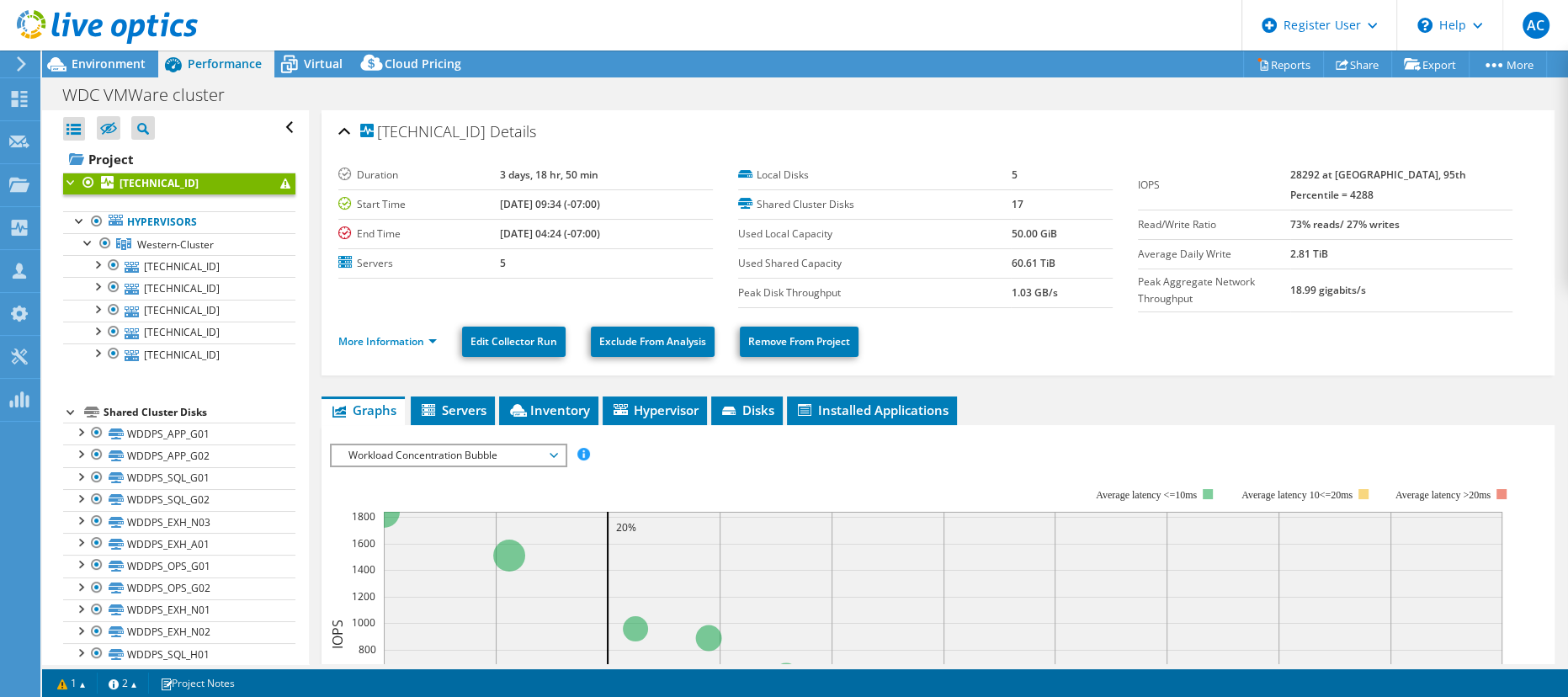
click at [531, 388] on div "10.110.95.105 Details Duration 3 days, 18 hr, 50 min Start Time 07/08/2025, 09:…" at bounding box center [938, 628] width 1258 height 1037
click at [536, 402] on span "Inventory" at bounding box center [549, 410] width 82 height 16
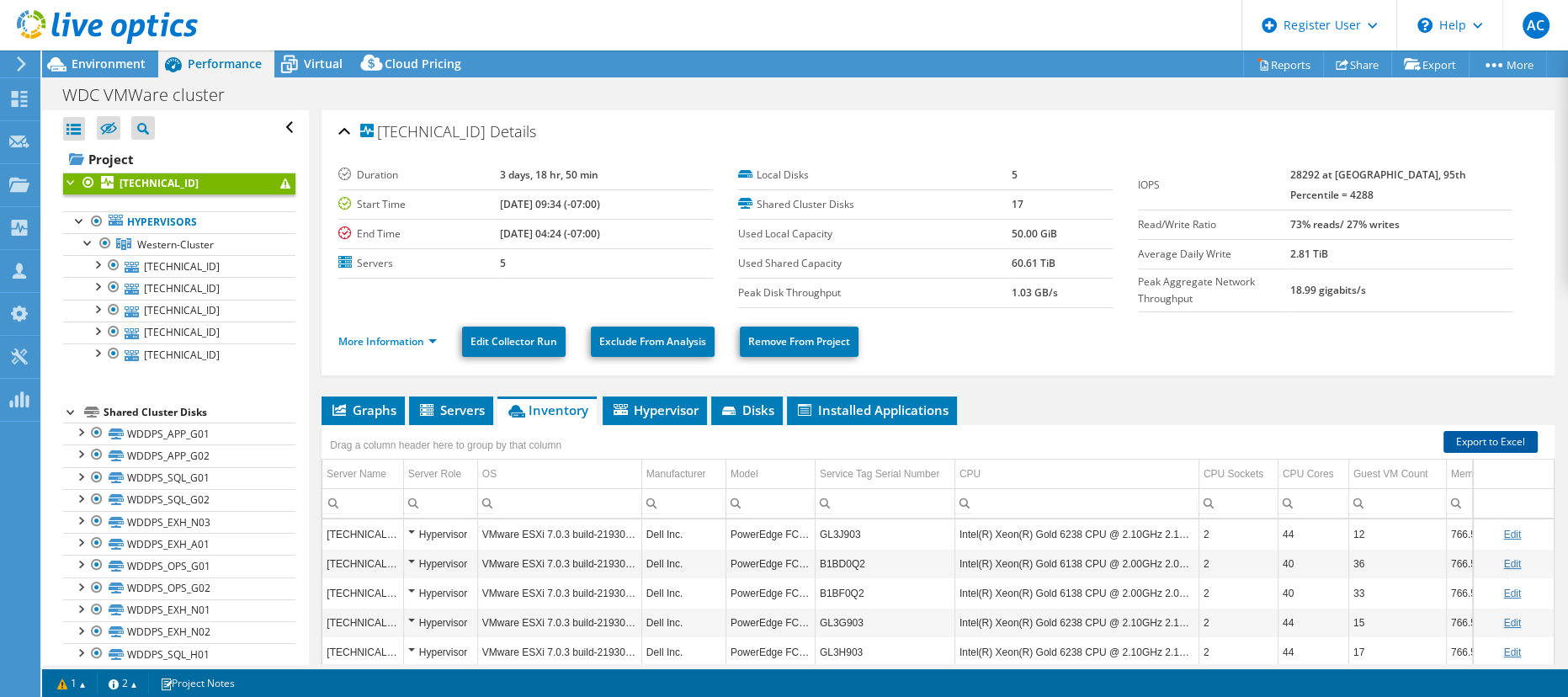
click at [1489, 434] on link "Export to Excel" at bounding box center [1489, 442] width 94 height 22
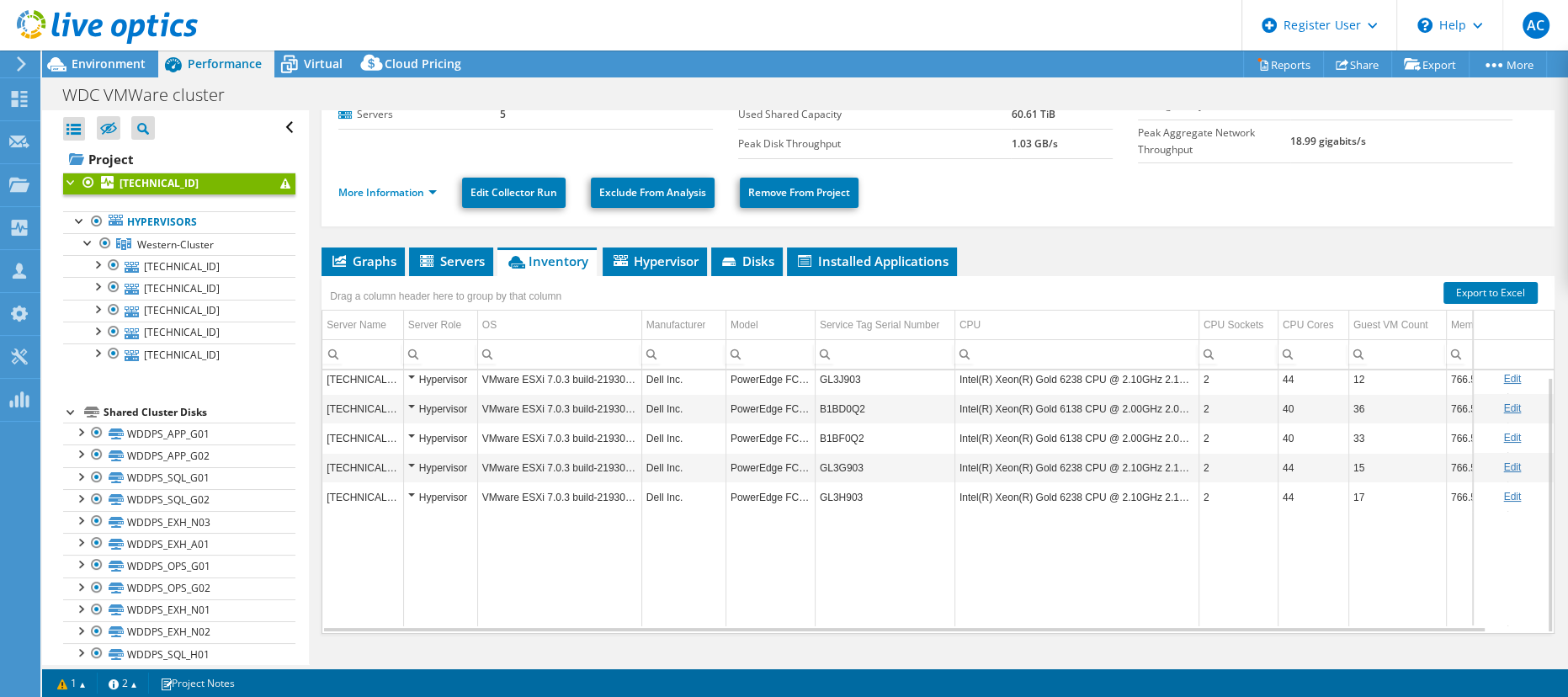
scroll to position [177, 0]
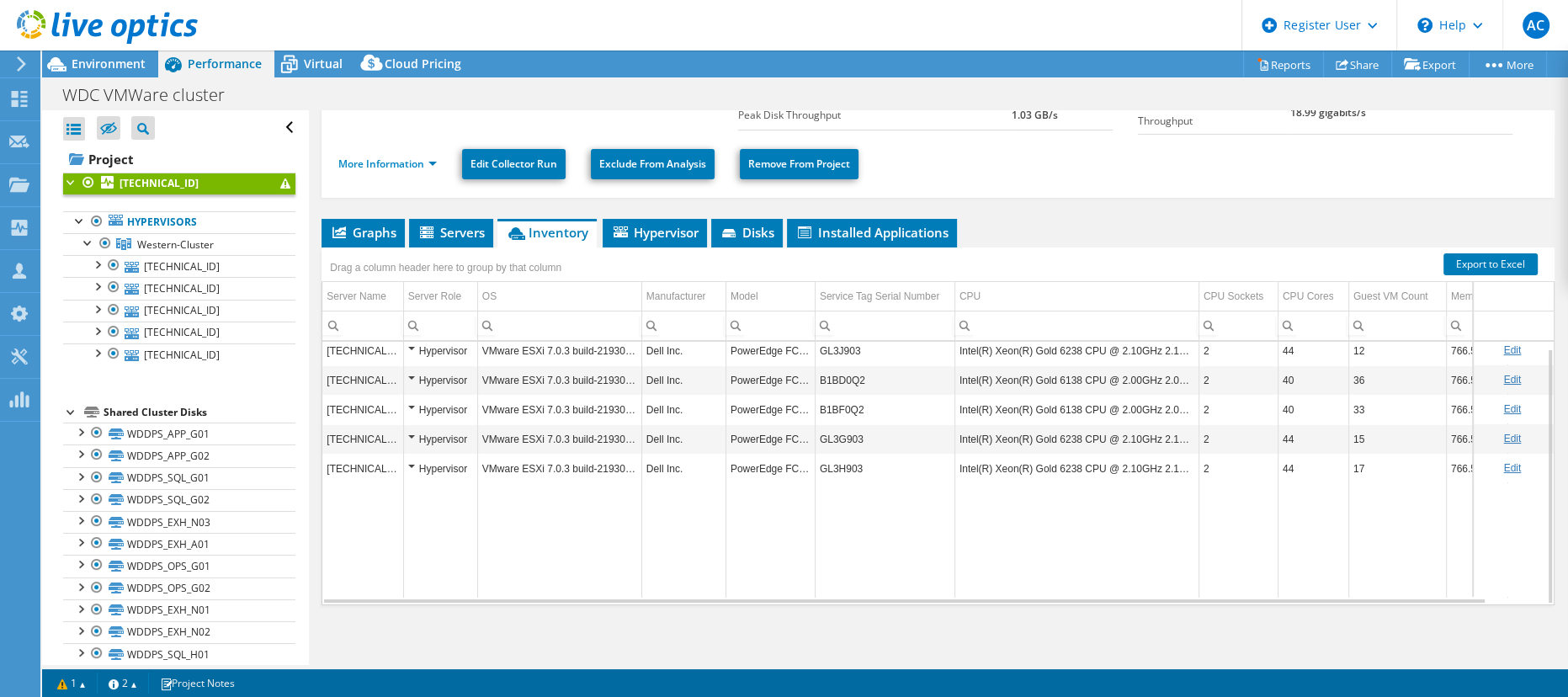
click at [26, 16] on icon at bounding box center [107, 27] width 181 height 35
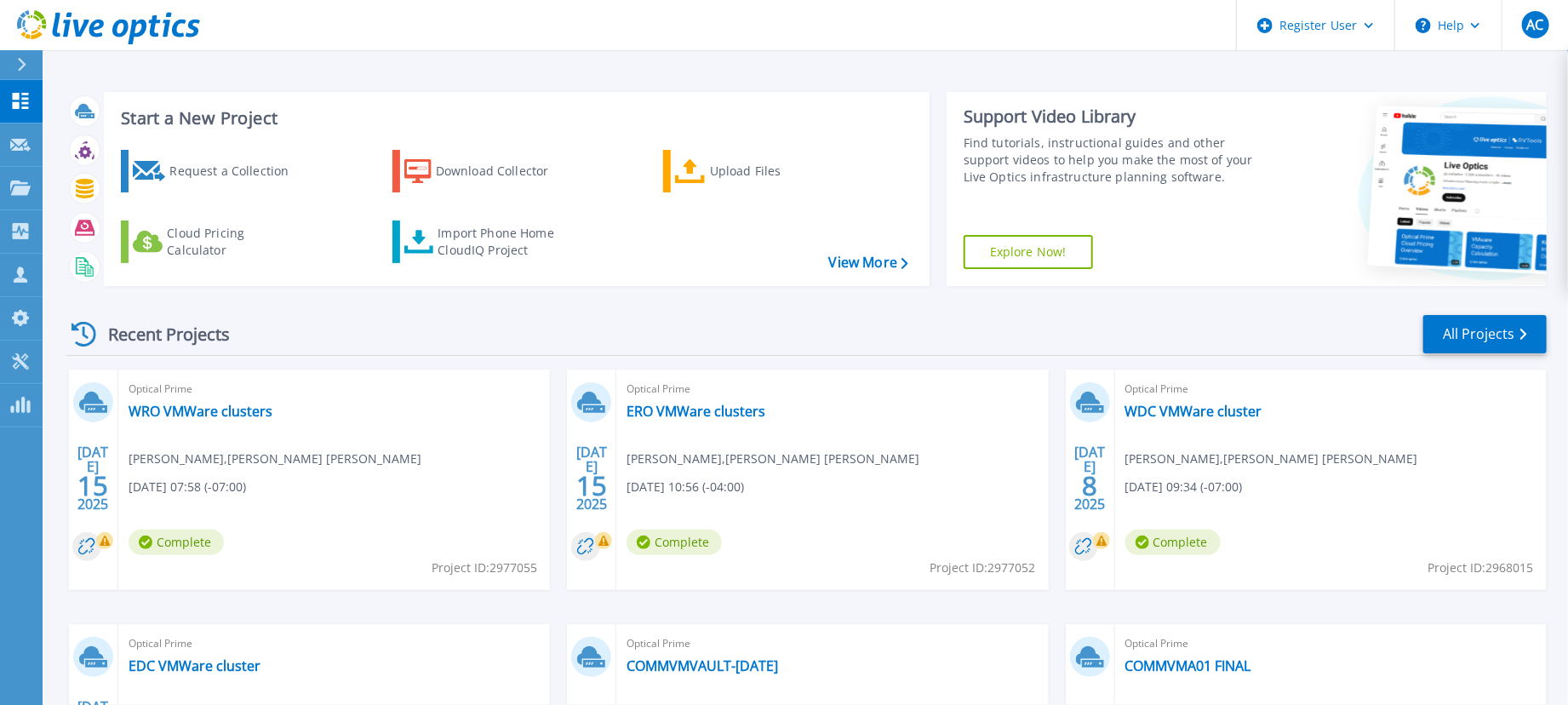
scroll to position [238, 0]
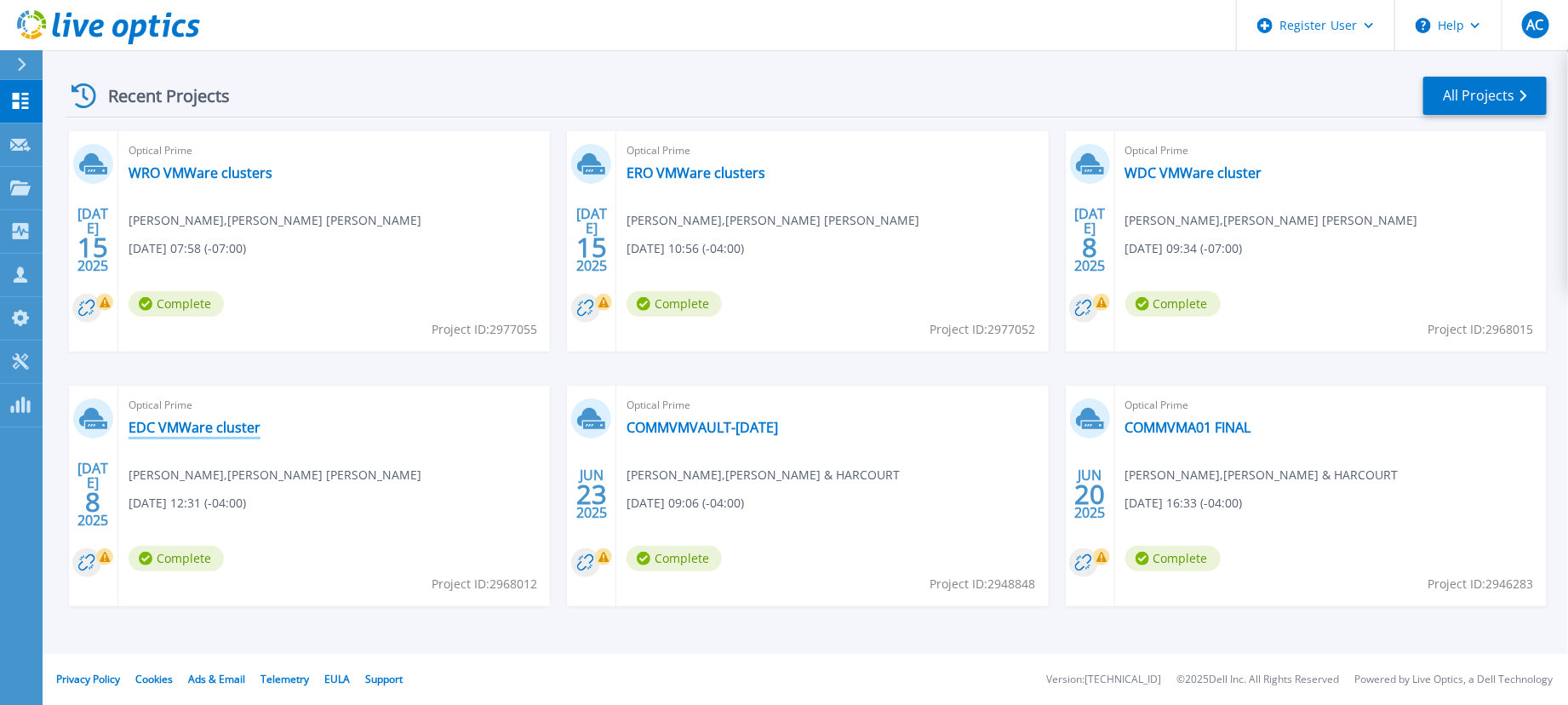
click at [234, 427] on link "EDC VMWare cluster" at bounding box center [194, 427] width 132 height 17
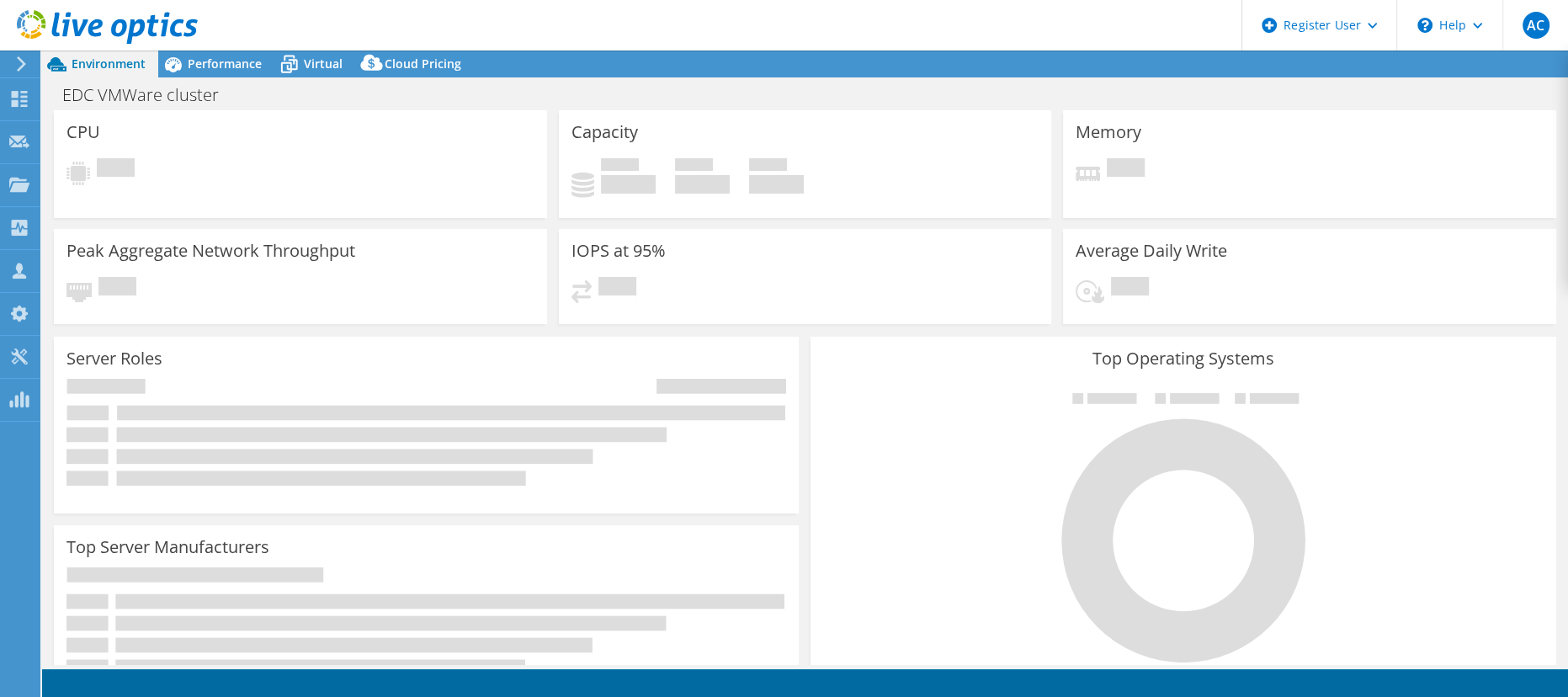
select select "USD"
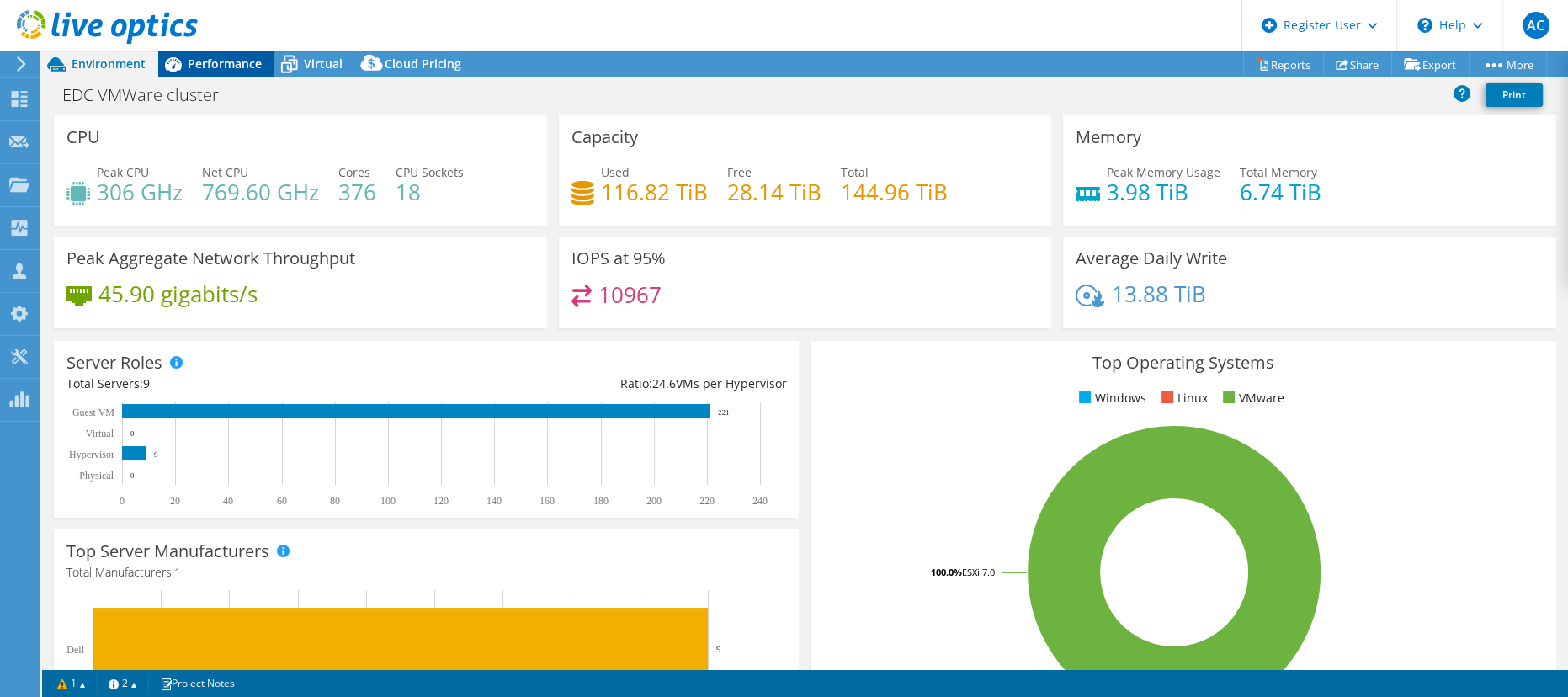
click at [213, 56] on span "Performance" at bounding box center [224, 64] width 74 height 16
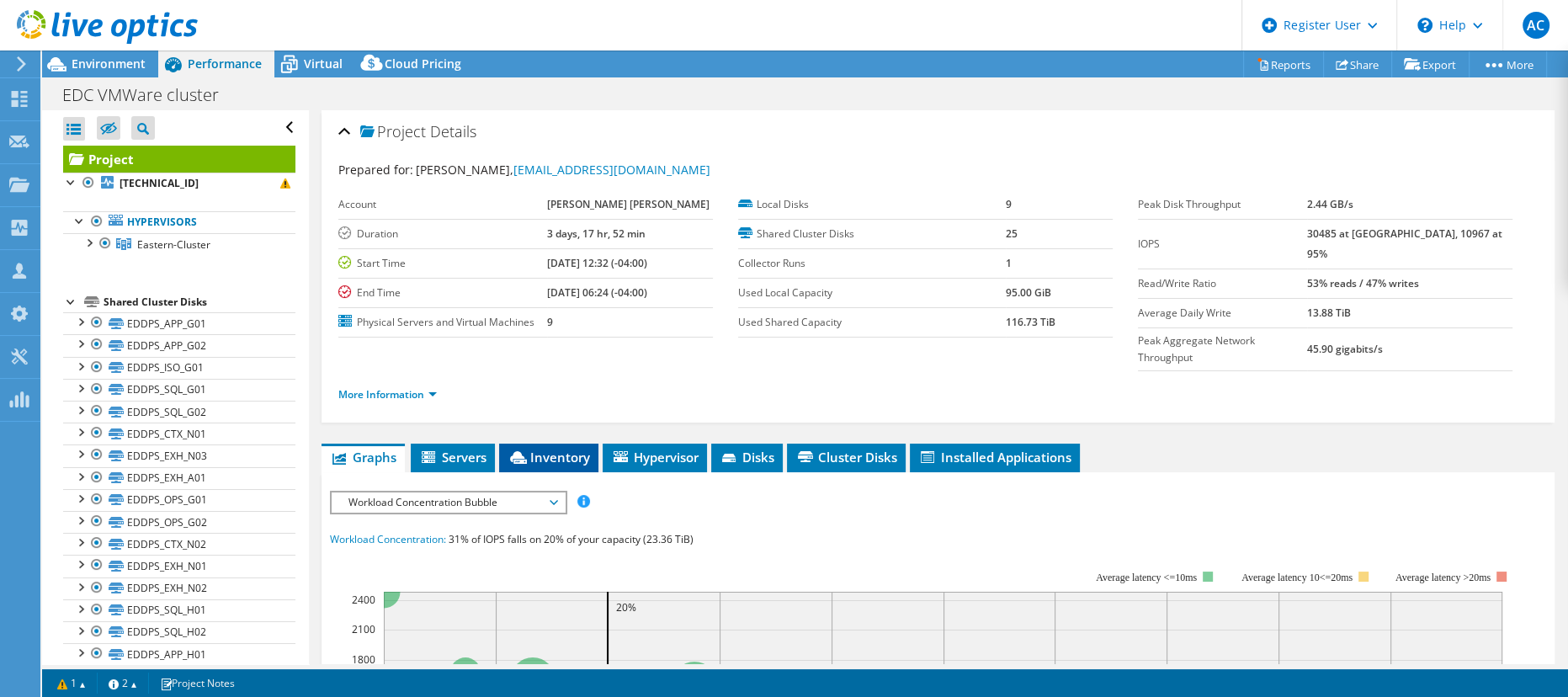
click at [575, 449] on span "Inventory" at bounding box center [549, 457] width 82 height 16
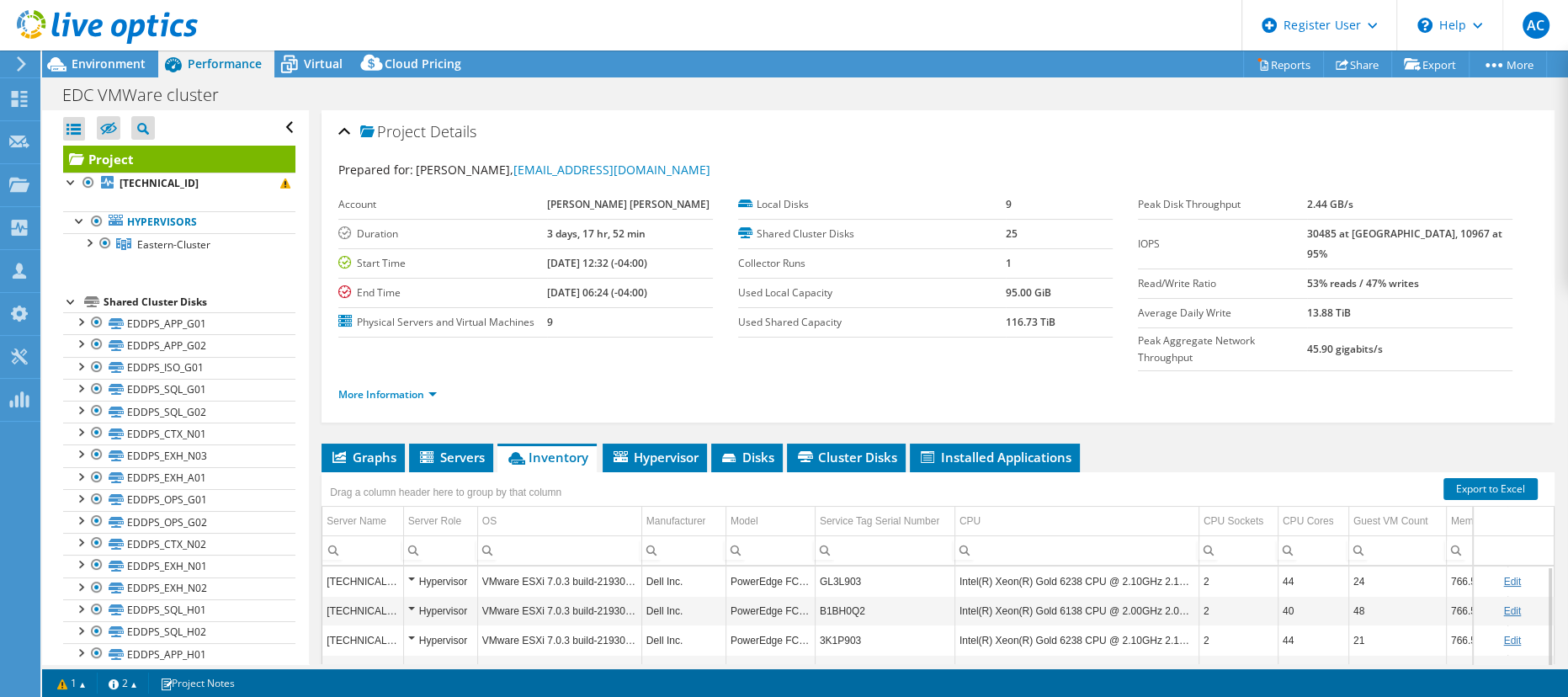
click at [120, 16] on icon at bounding box center [107, 27] width 181 height 35
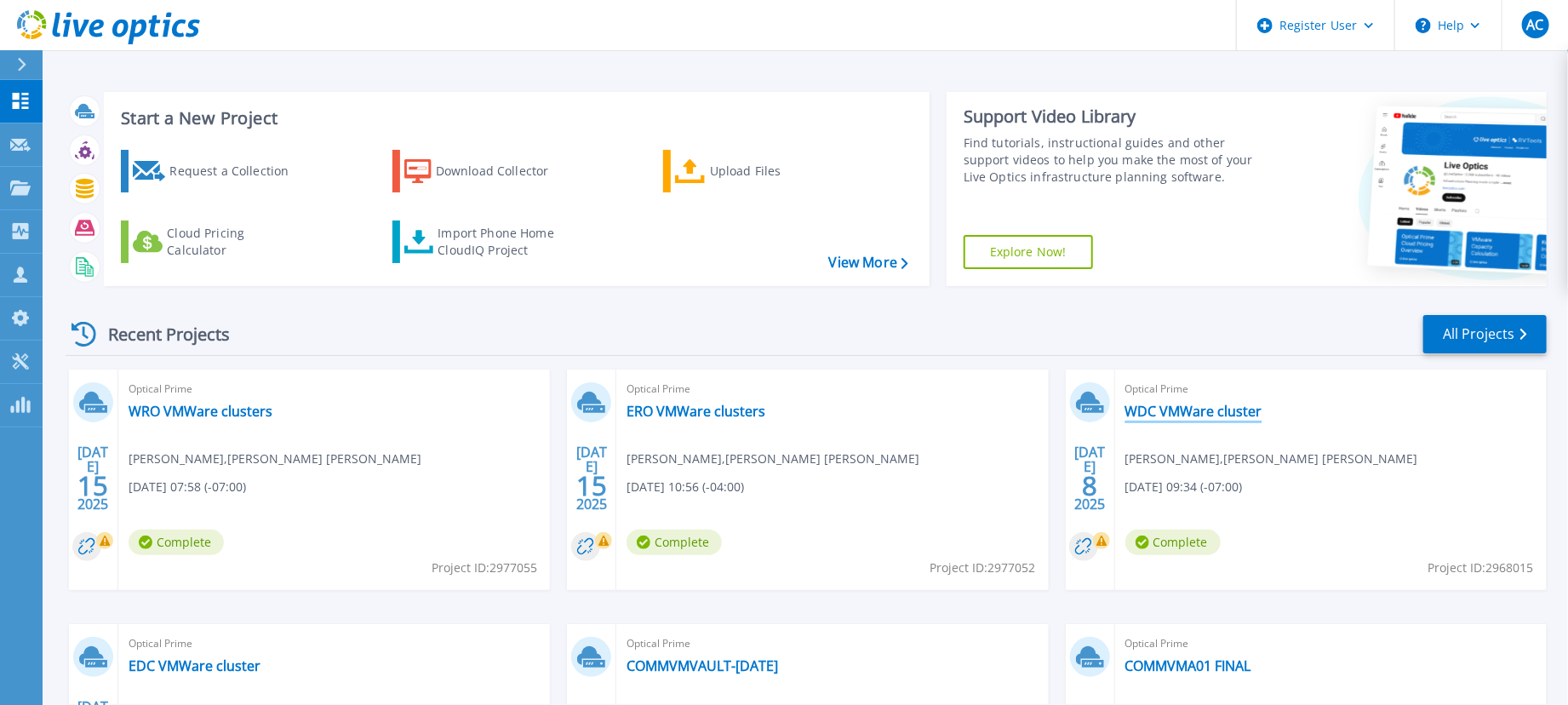
click at [1204, 412] on link "WDC VMWare cluster" at bounding box center [1194, 411] width 137 height 17
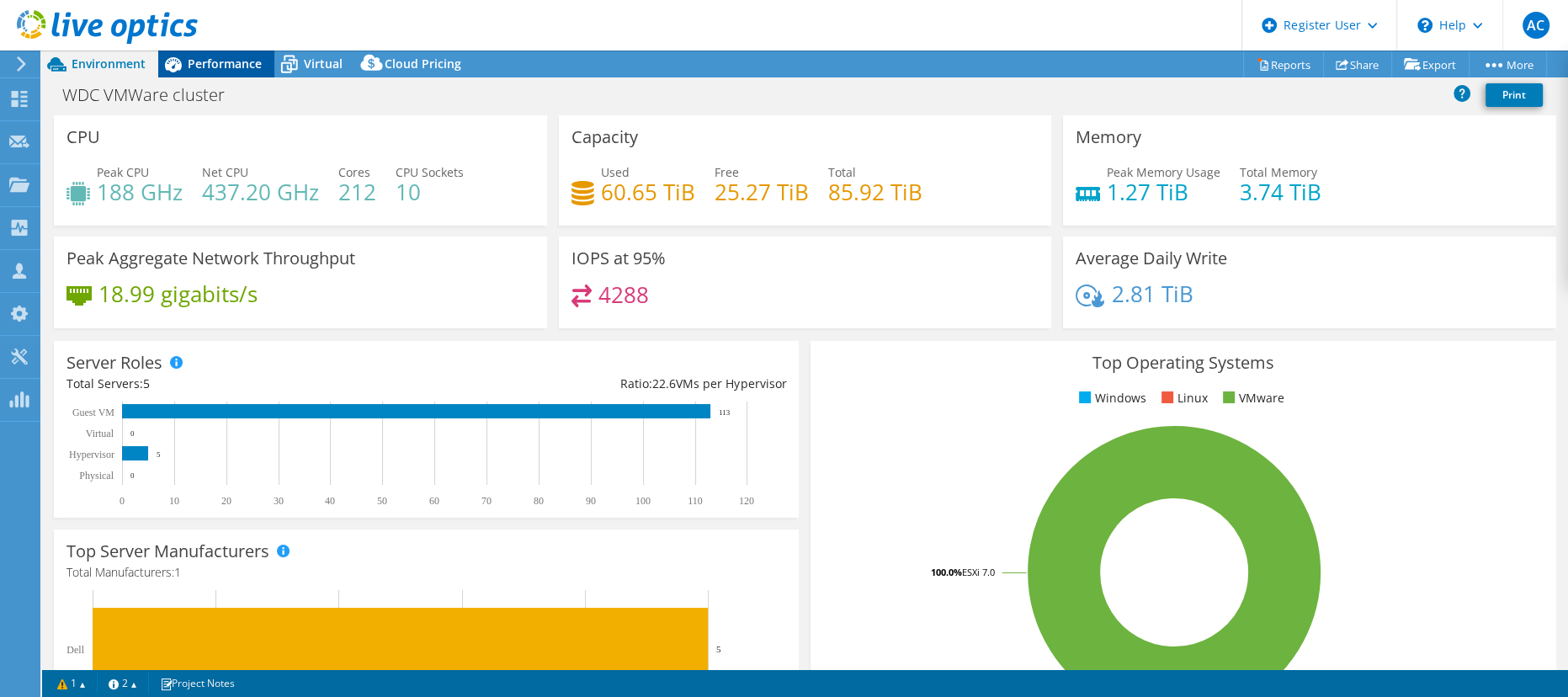
click at [245, 60] on span "Performance" at bounding box center [224, 64] width 74 height 16
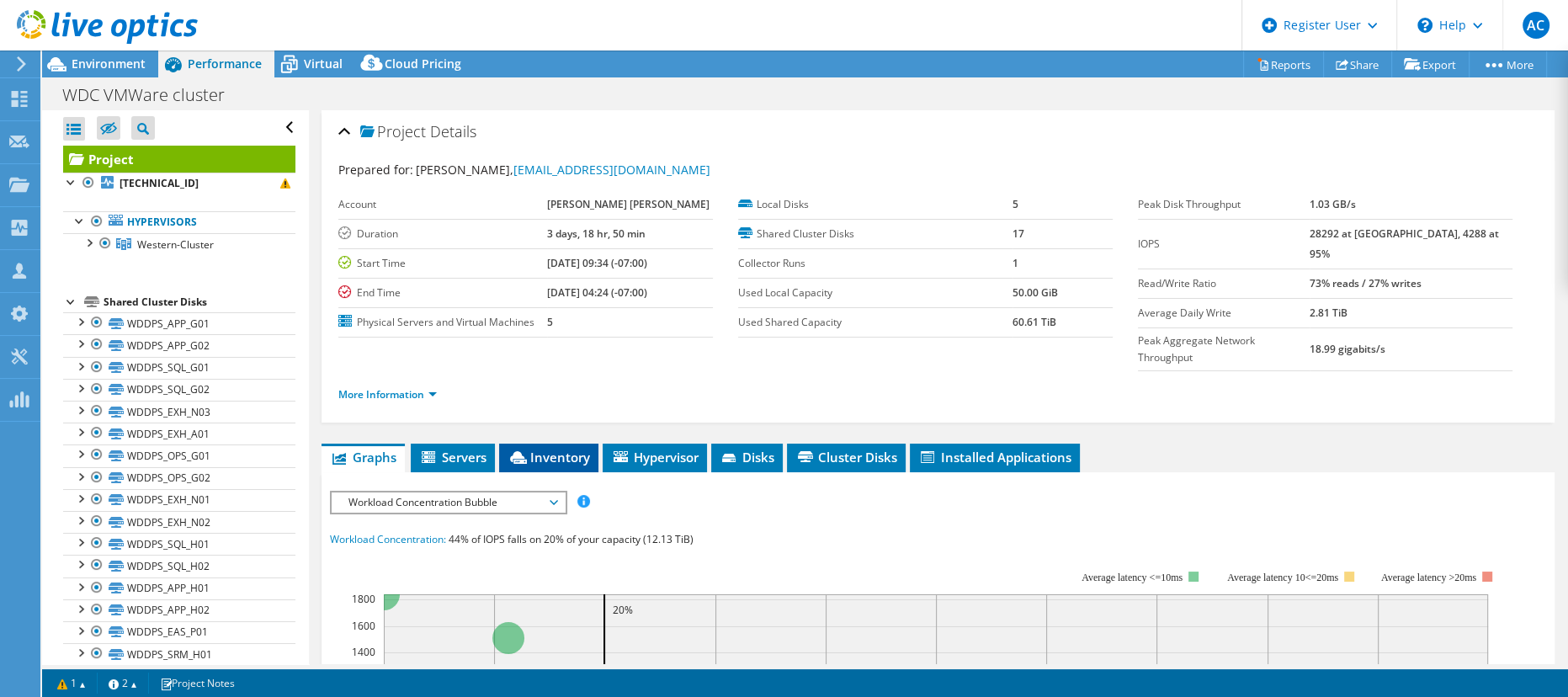
click at [551, 444] on li "Inventory" at bounding box center [548, 458] width 100 height 28
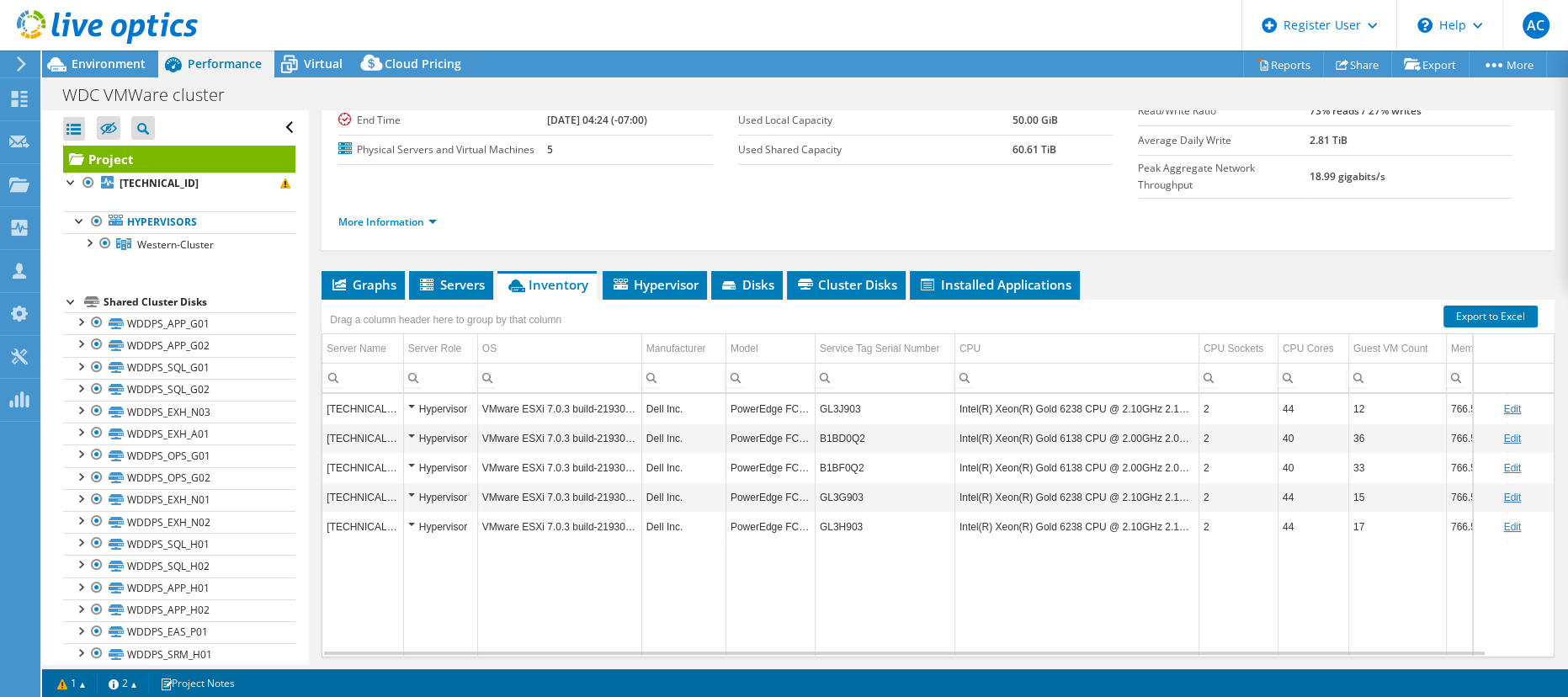
scroll to position [195, 0]
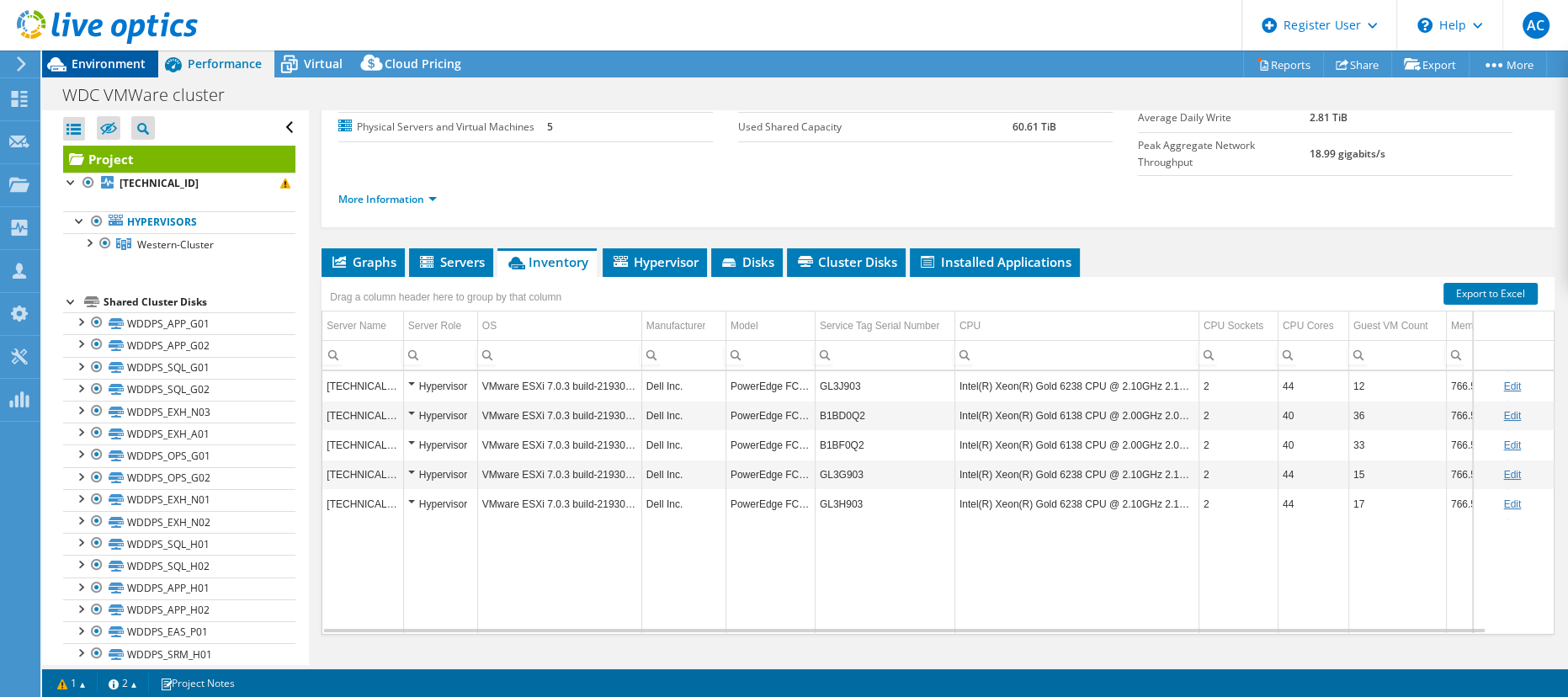
click at [80, 62] on span "Environment" at bounding box center [108, 64] width 74 height 16
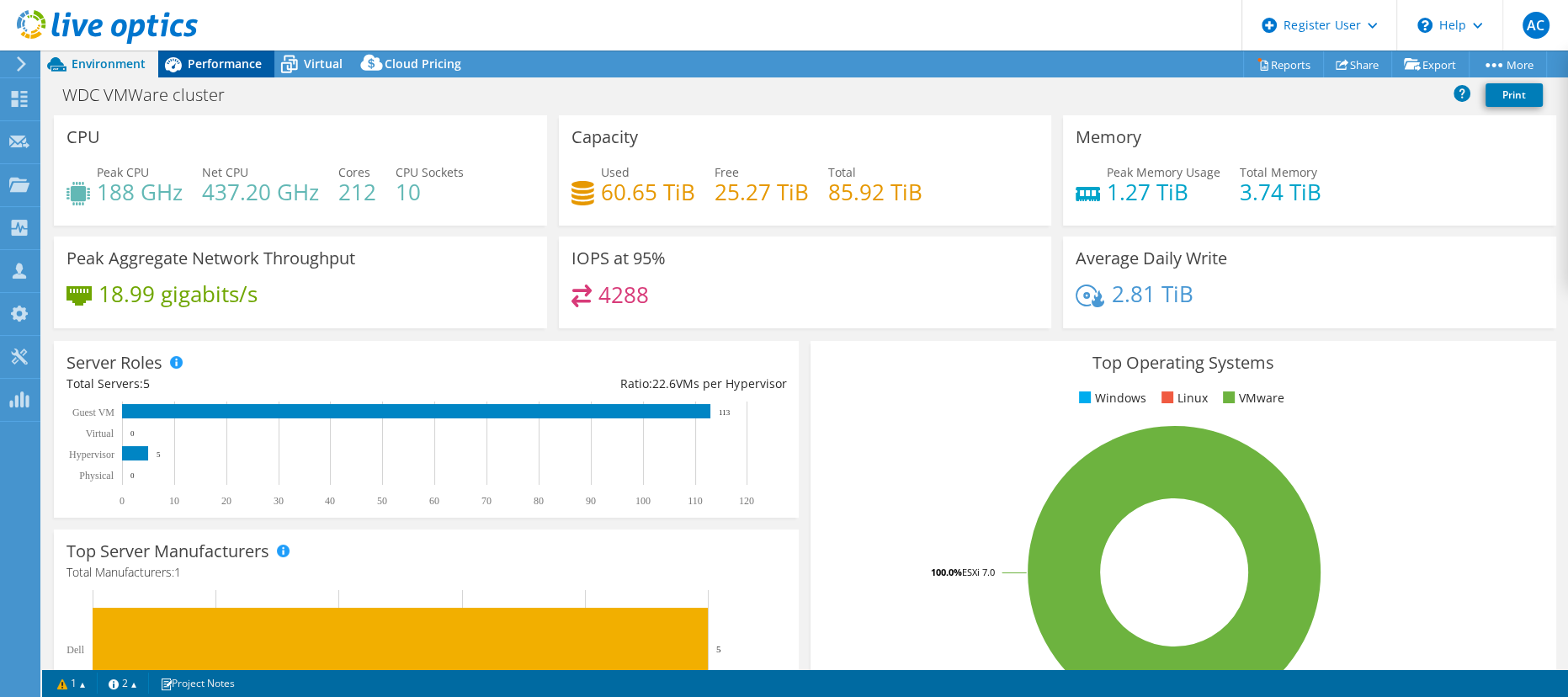
click at [245, 63] on span "Performance" at bounding box center [224, 64] width 74 height 16
